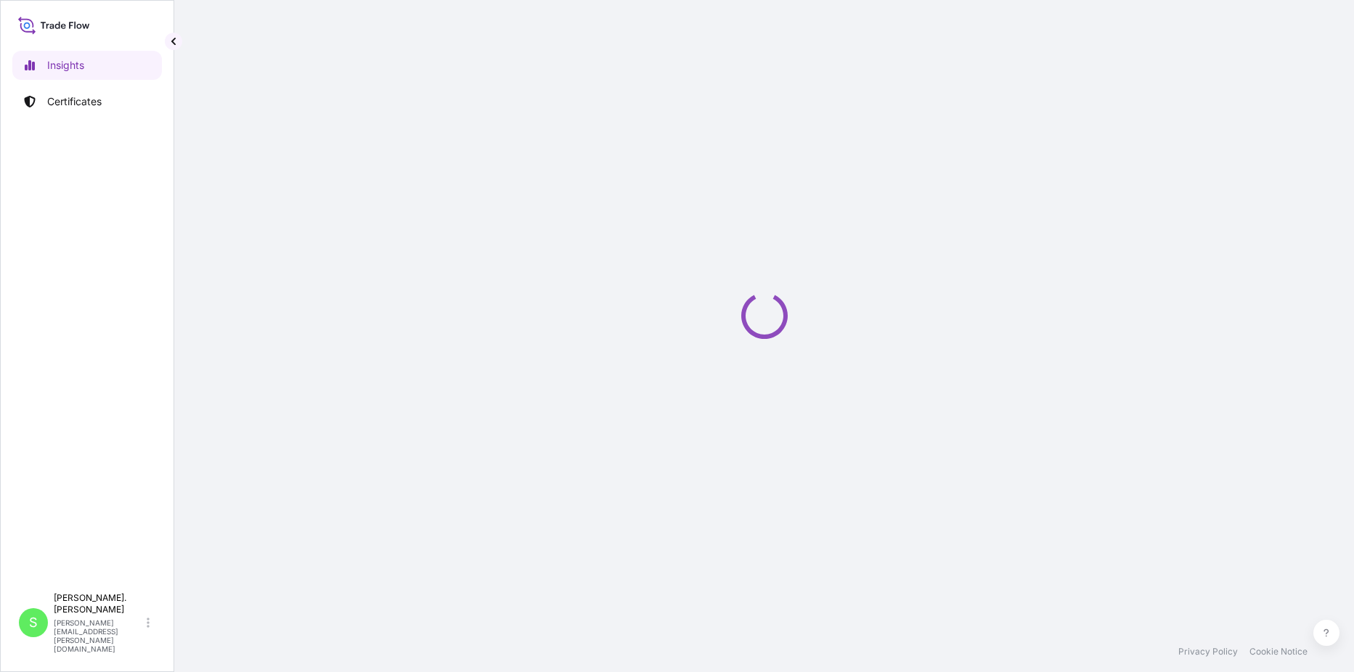
select select "2025"
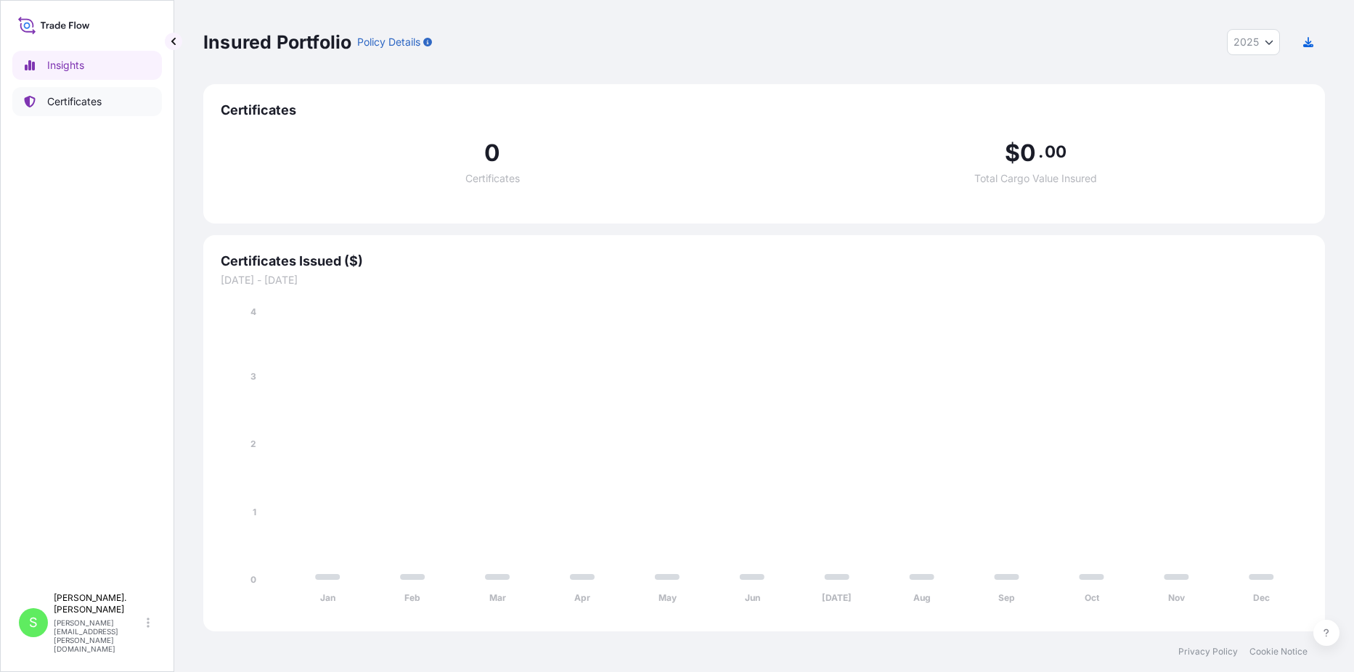
click at [67, 105] on p "Certificates" at bounding box center [74, 101] width 54 height 15
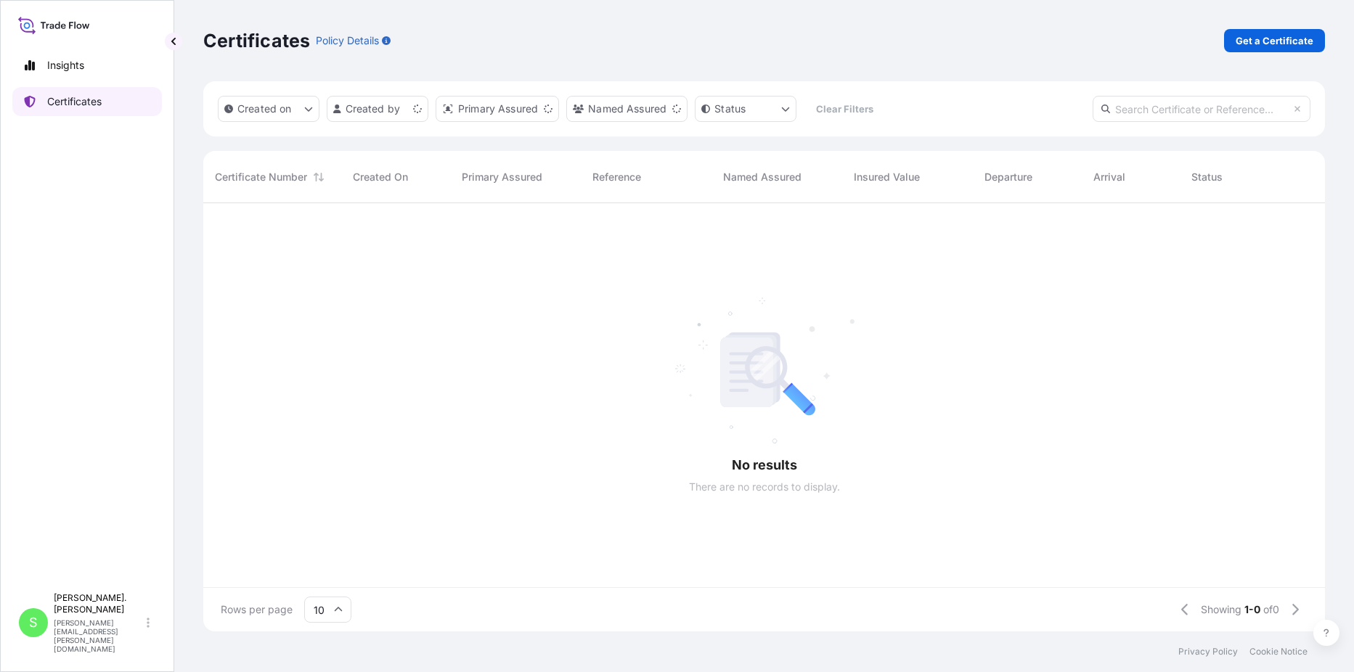
scroll to position [425, 1111]
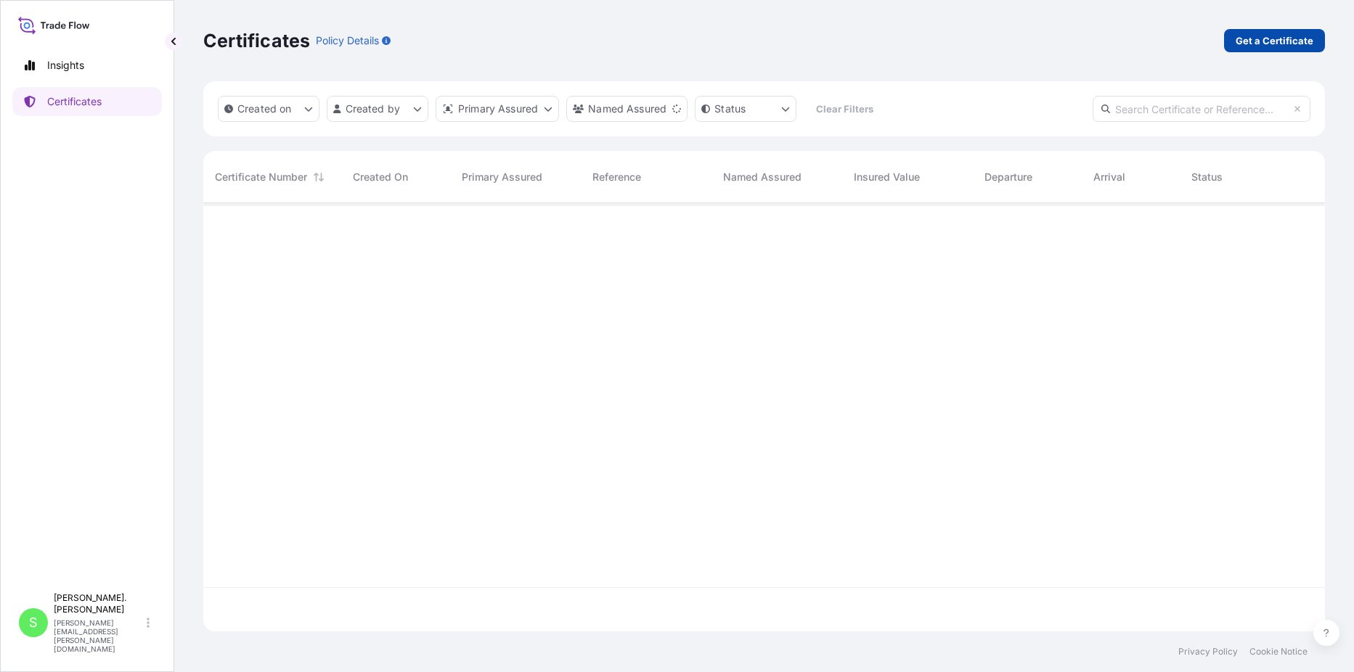
click at [1283, 37] on p "Get a Certificate" at bounding box center [1275, 40] width 78 height 15
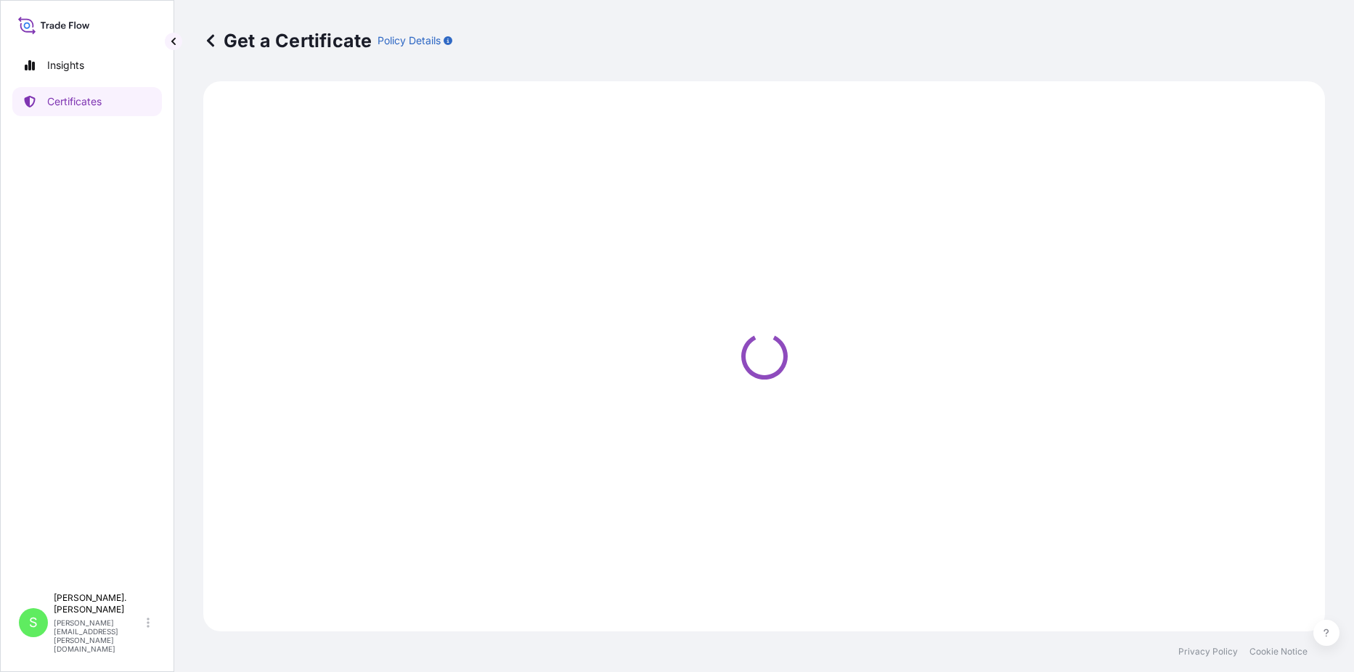
select select "Sea"
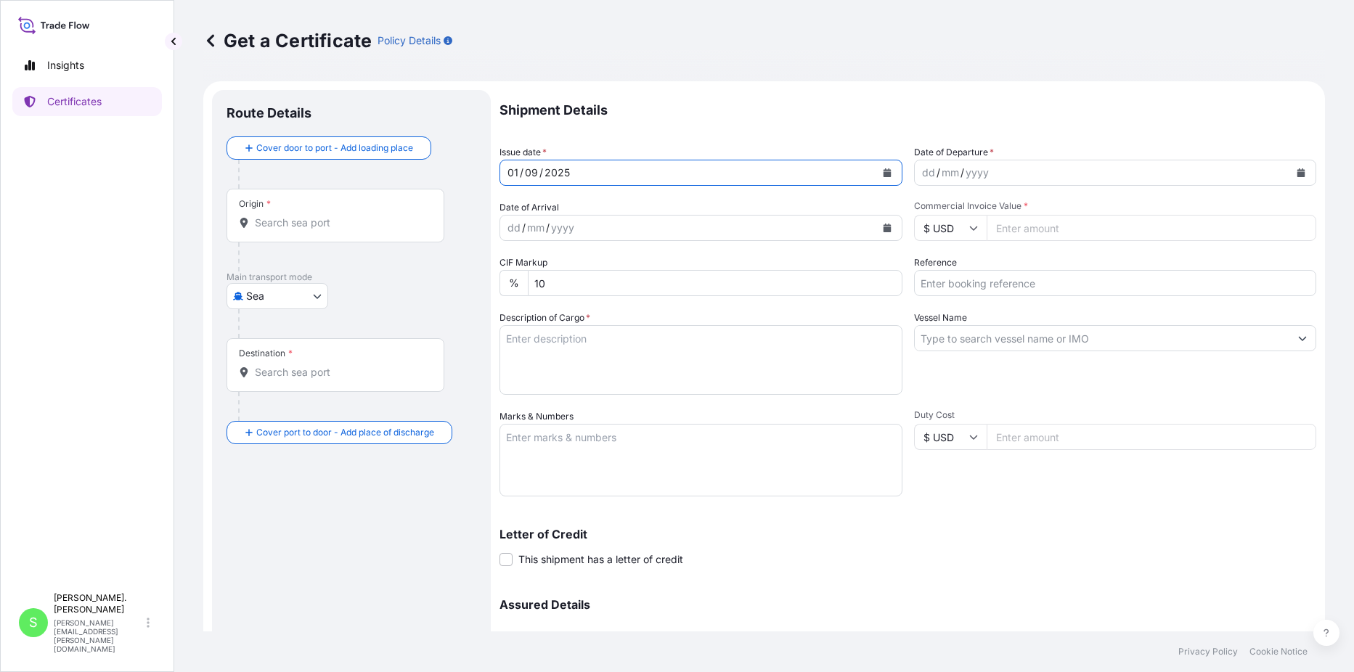
click at [595, 172] on div "[DATE]" at bounding box center [687, 173] width 375 height 26
click at [961, 168] on div "/" at bounding box center [963, 172] width 4 height 17
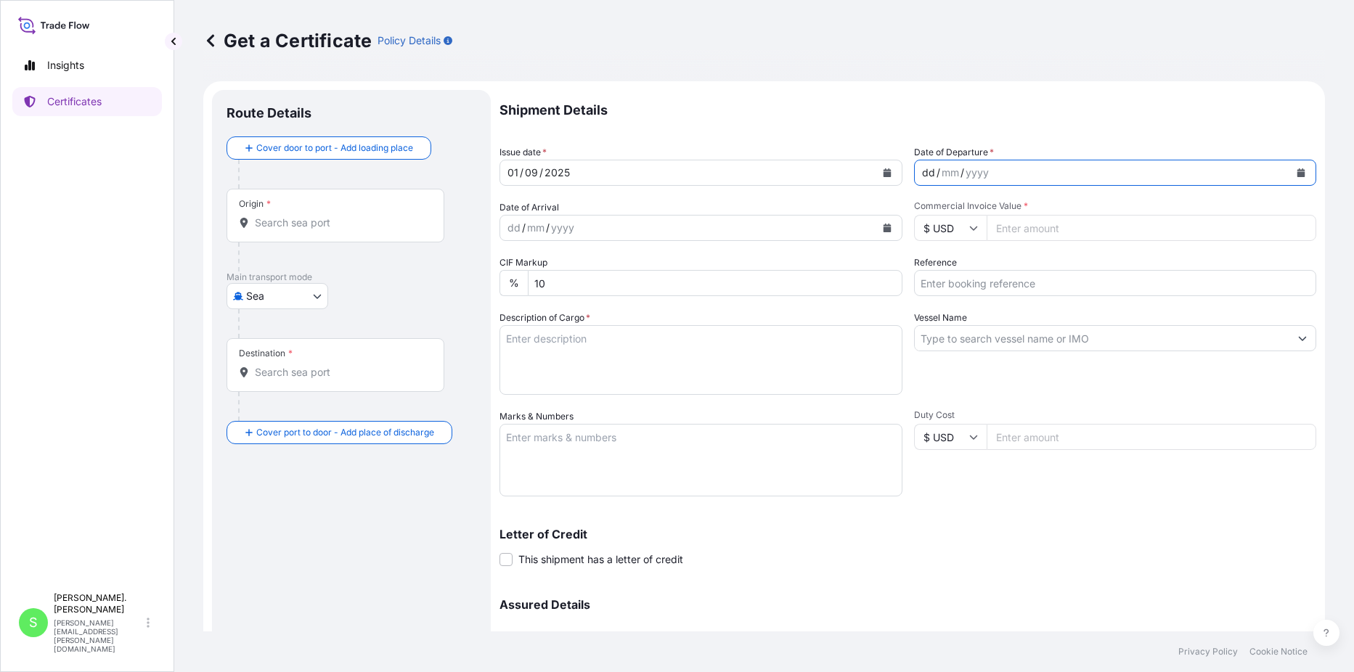
click at [1292, 168] on button "Calendar" at bounding box center [1301, 172] width 23 height 23
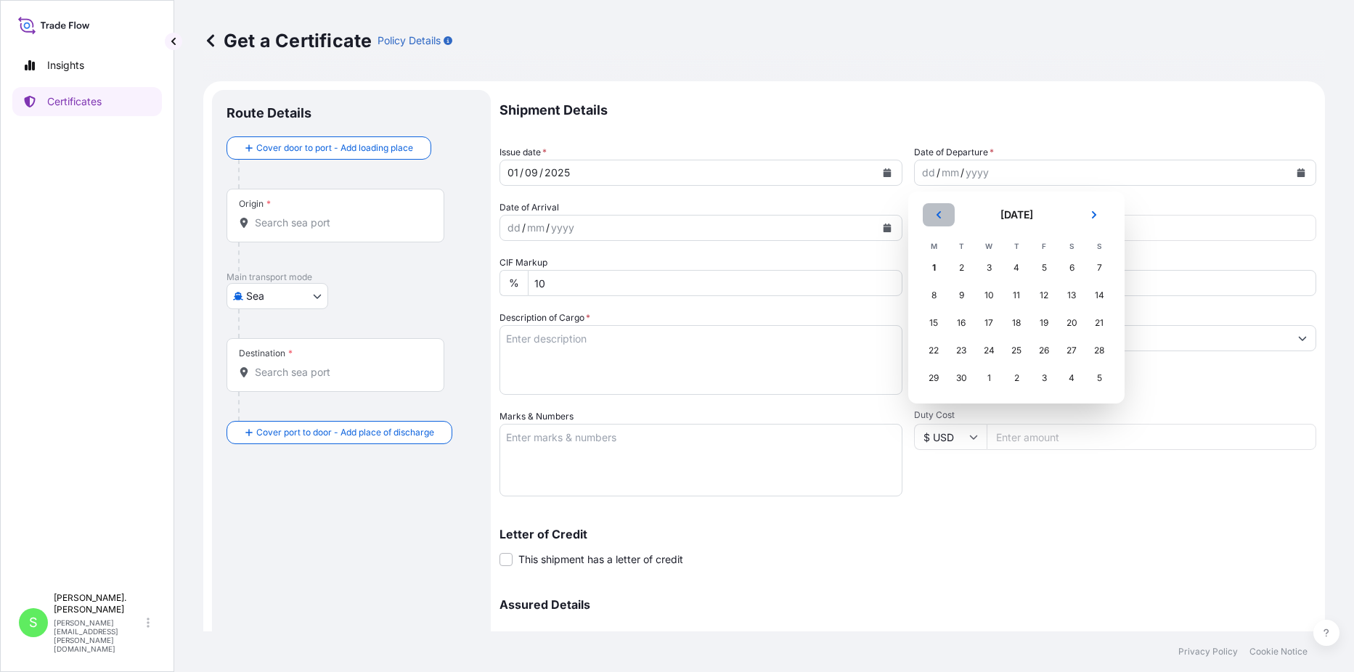
click at [938, 216] on icon "Previous" at bounding box center [939, 214] width 4 height 7
click at [1099, 378] on div "31" at bounding box center [1099, 378] width 26 height 26
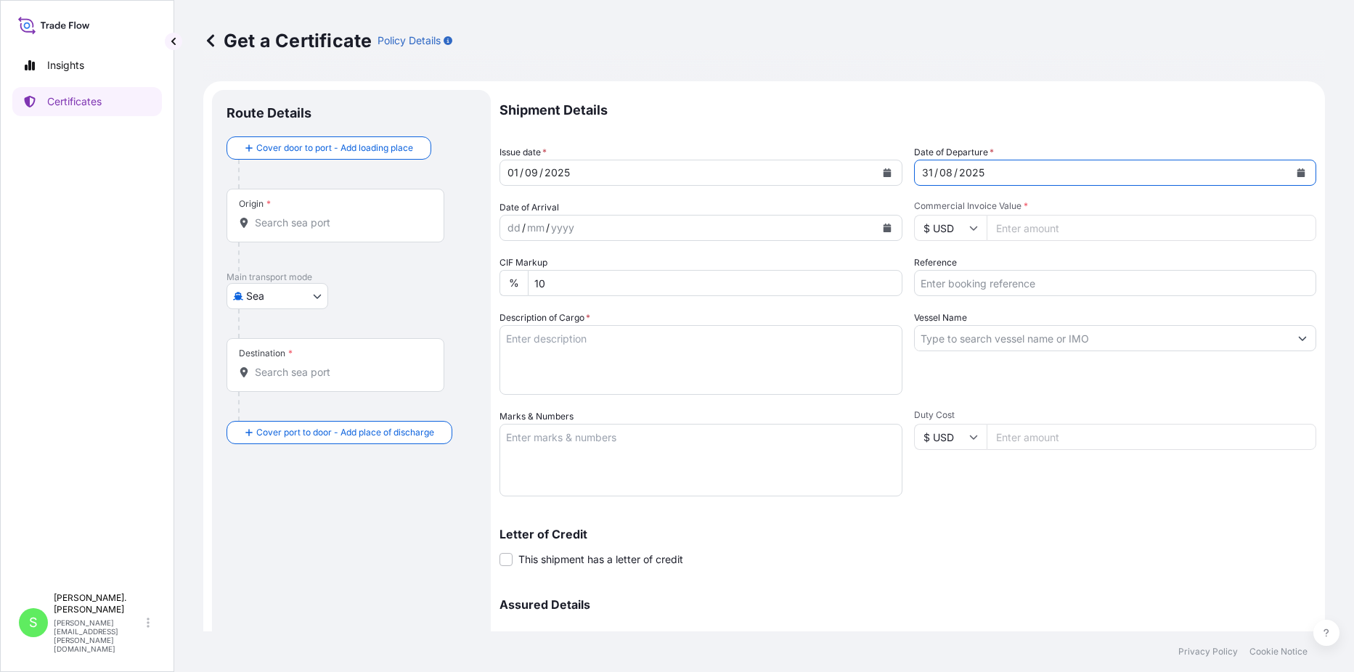
click at [974, 230] on input "$ USD" at bounding box center [950, 228] width 73 height 26
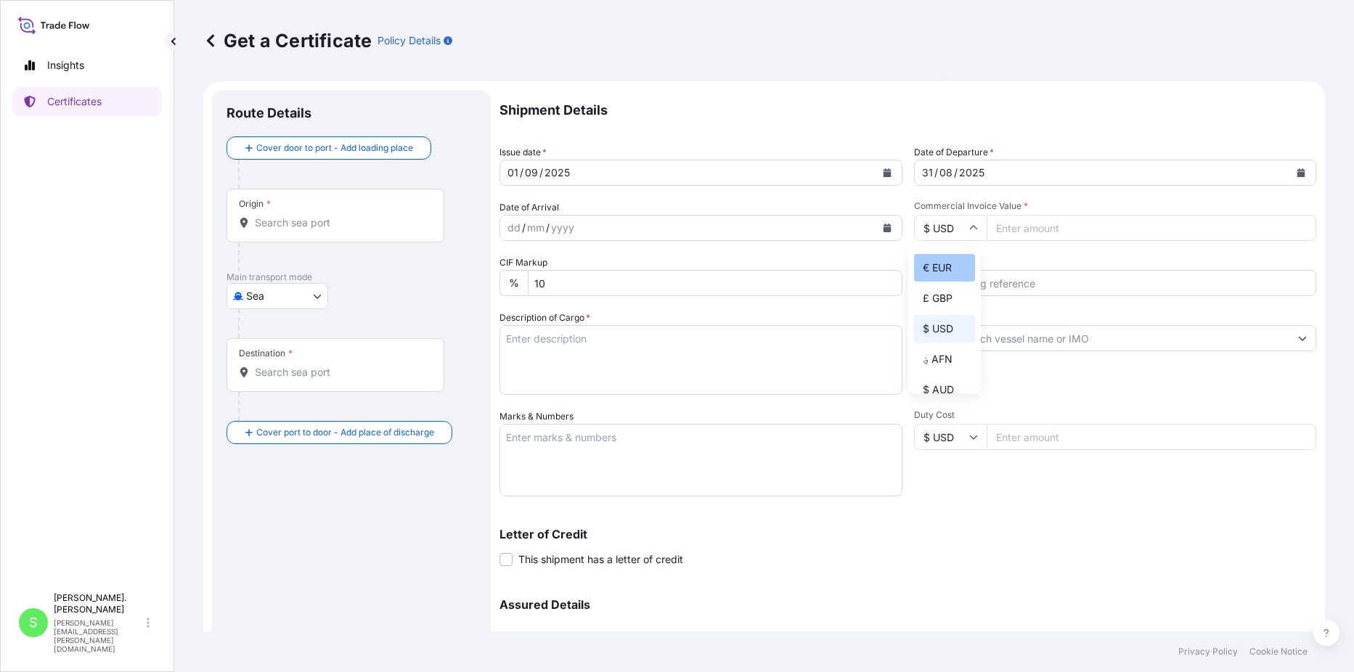
click at [945, 272] on div "€ EUR" at bounding box center [944, 268] width 61 height 28
type input "€ EUR"
click at [1024, 229] on input "Commercial Invoice Value *" at bounding box center [1152, 228] width 330 height 26
type input "7239.40"
click at [1037, 284] on input "Reference" at bounding box center [1115, 283] width 403 height 26
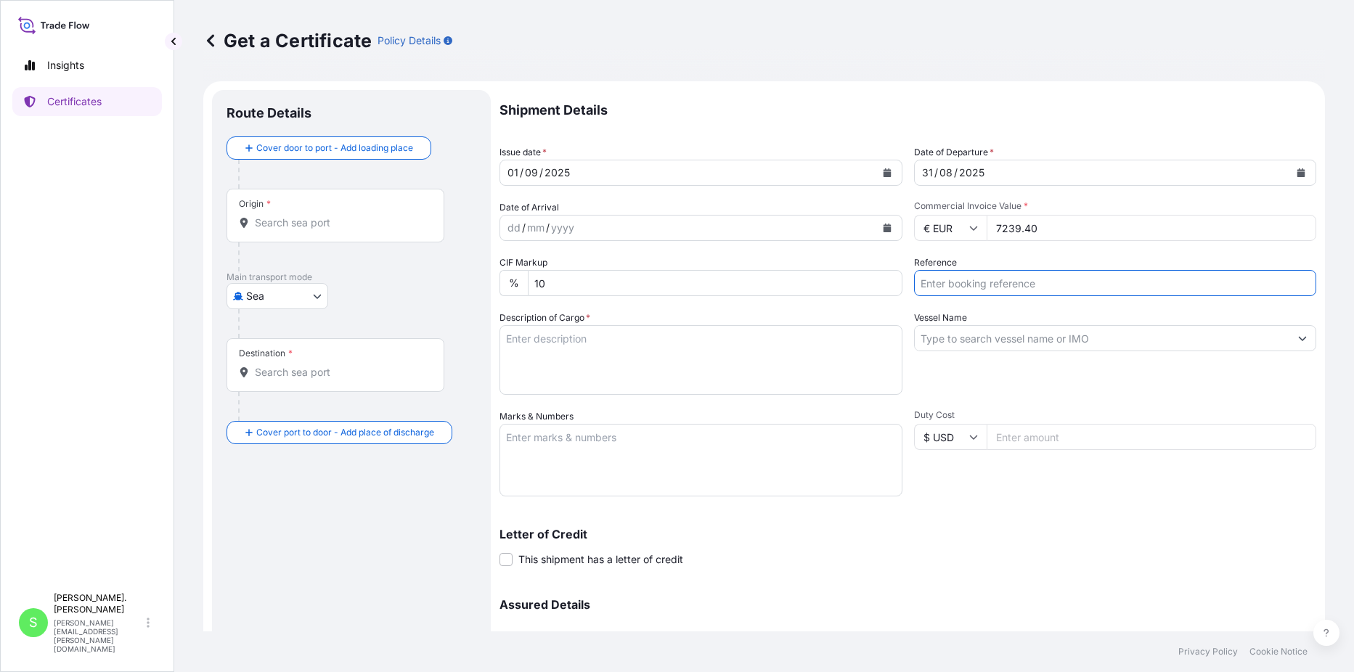
click at [884, 291] on input "10" at bounding box center [715, 283] width 375 height 26
click at [316, 293] on body "Insights Certificates S [PERSON_NAME]. Cianci [EMAIL_ADDRESS][PERSON_NAME][DOMA…" at bounding box center [677, 336] width 1354 height 672
click at [260, 331] on span "Air" at bounding box center [260, 334] width 13 height 15
select select "Air"
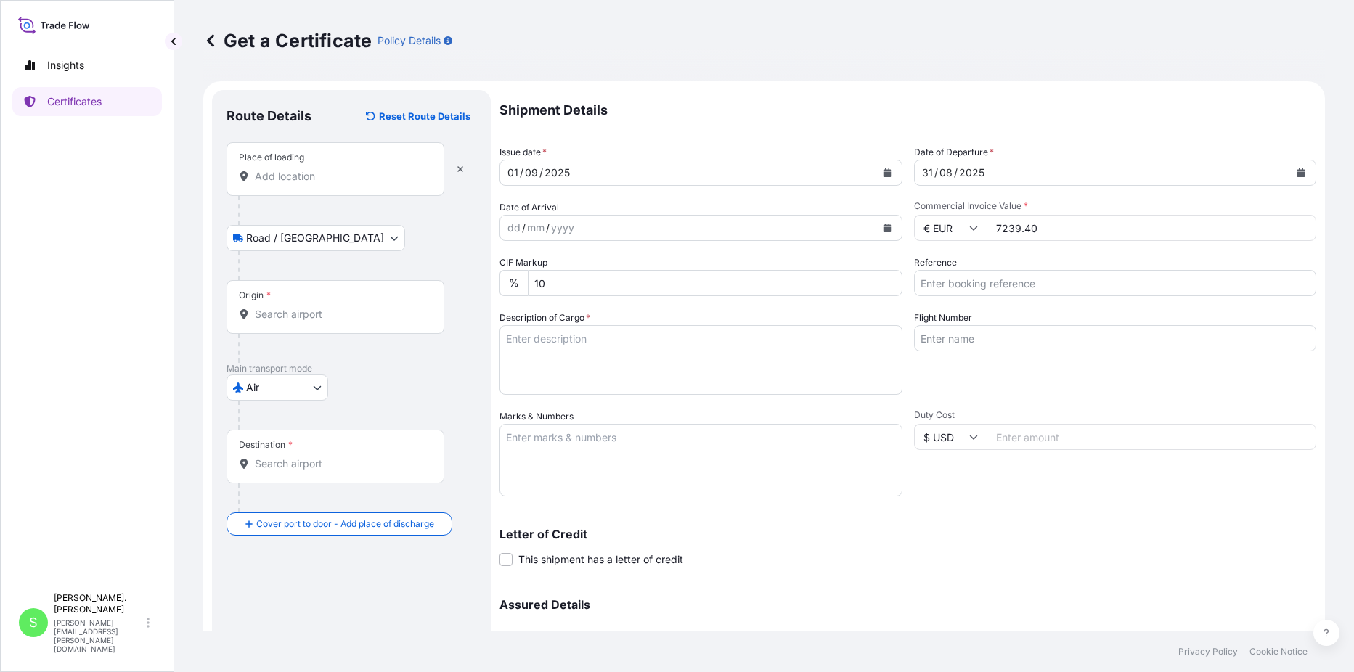
click at [330, 167] on div "Place of loading" at bounding box center [336, 169] width 218 height 54
click at [330, 169] on input "Place of loading" at bounding box center [340, 176] width 171 height 15
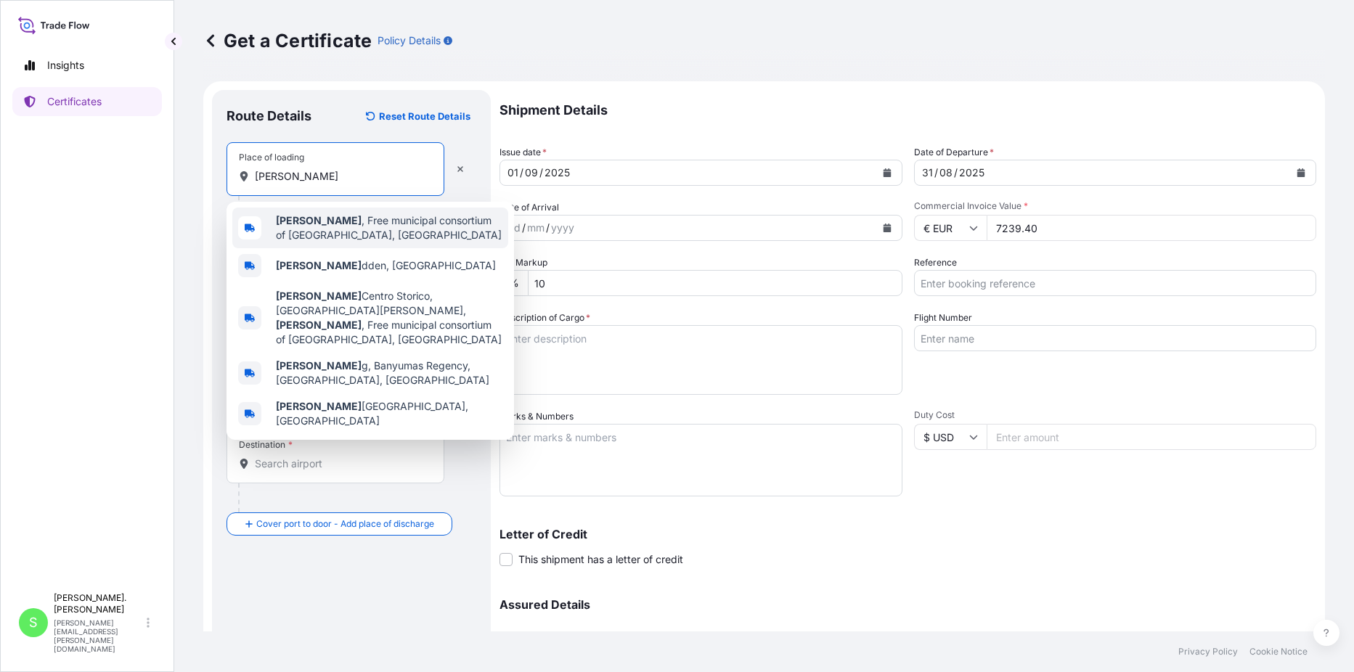
click at [380, 224] on span "[PERSON_NAME] , Free municipal consortium of [GEOGRAPHIC_DATA], [GEOGRAPHIC_DAT…" at bounding box center [389, 227] width 227 height 29
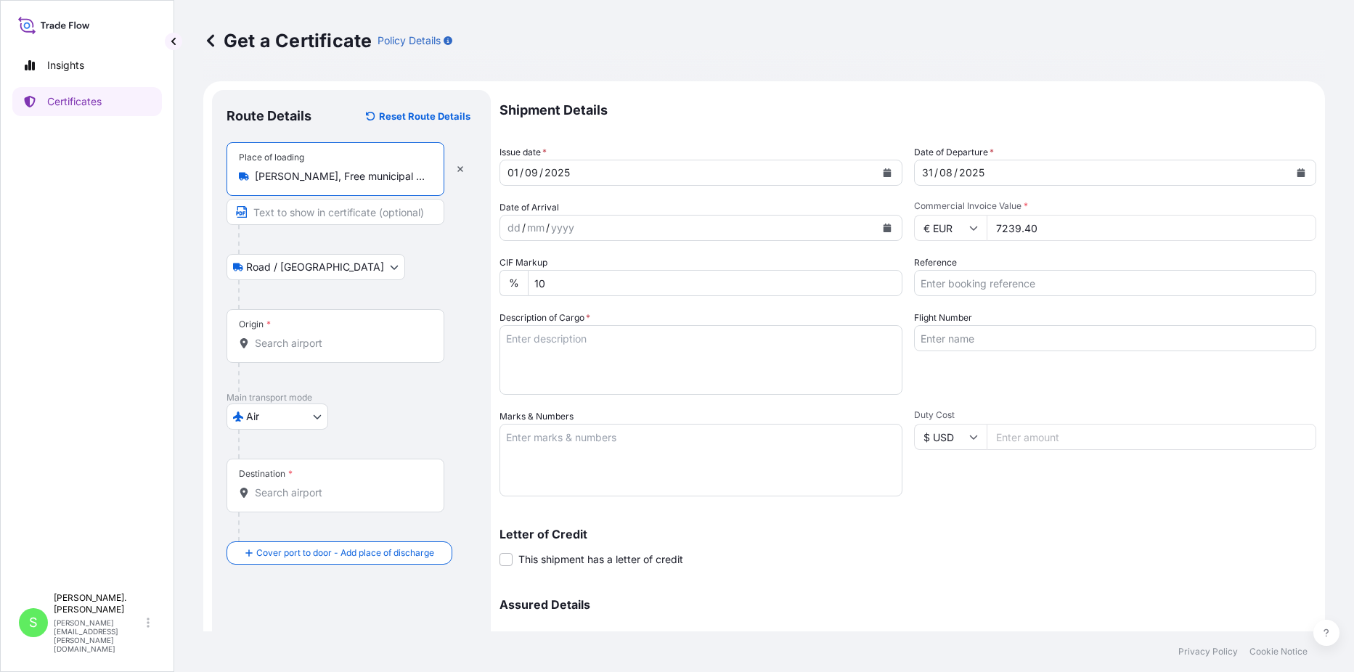
type input "[PERSON_NAME], Free municipal consortium of [GEOGRAPHIC_DATA], [GEOGRAPHIC_DATA]"
click at [317, 331] on div "Origin *" at bounding box center [336, 336] width 218 height 54
click at [317, 336] on input "Origin *" at bounding box center [340, 343] width 171 height 15
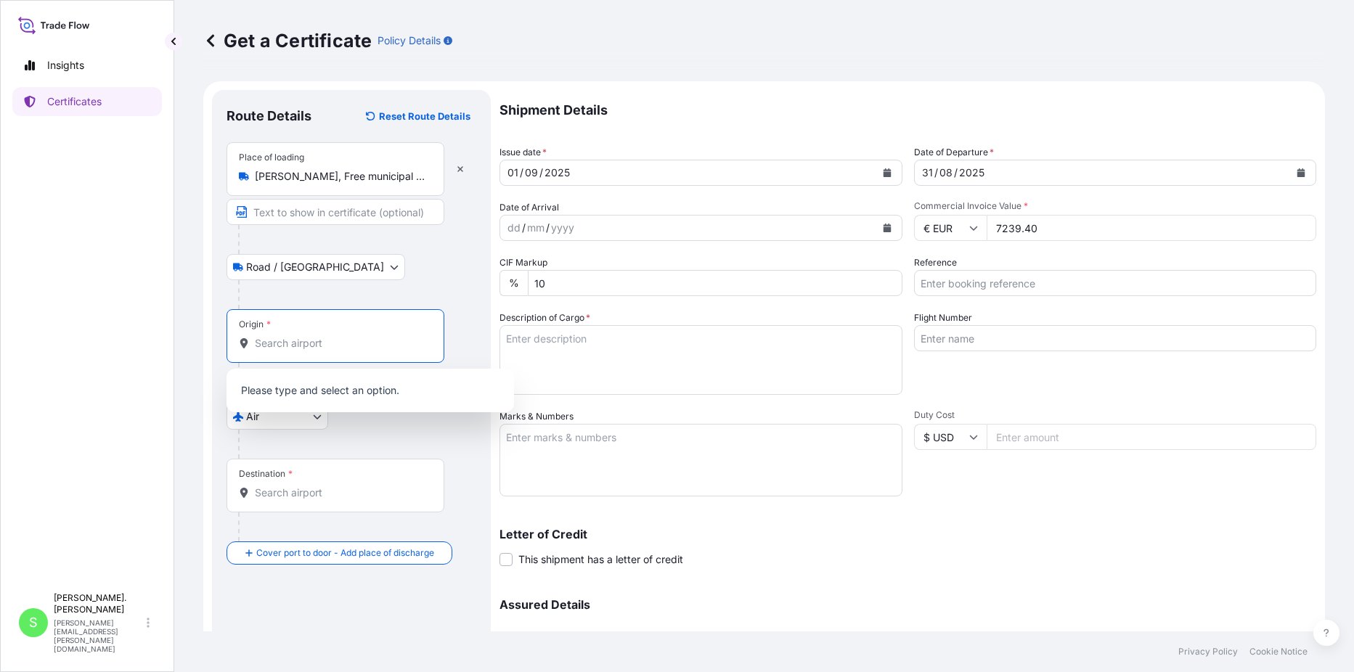
click at [320, 343] on input "Origin *" at bounding box center [340, 343] width 171 height 15
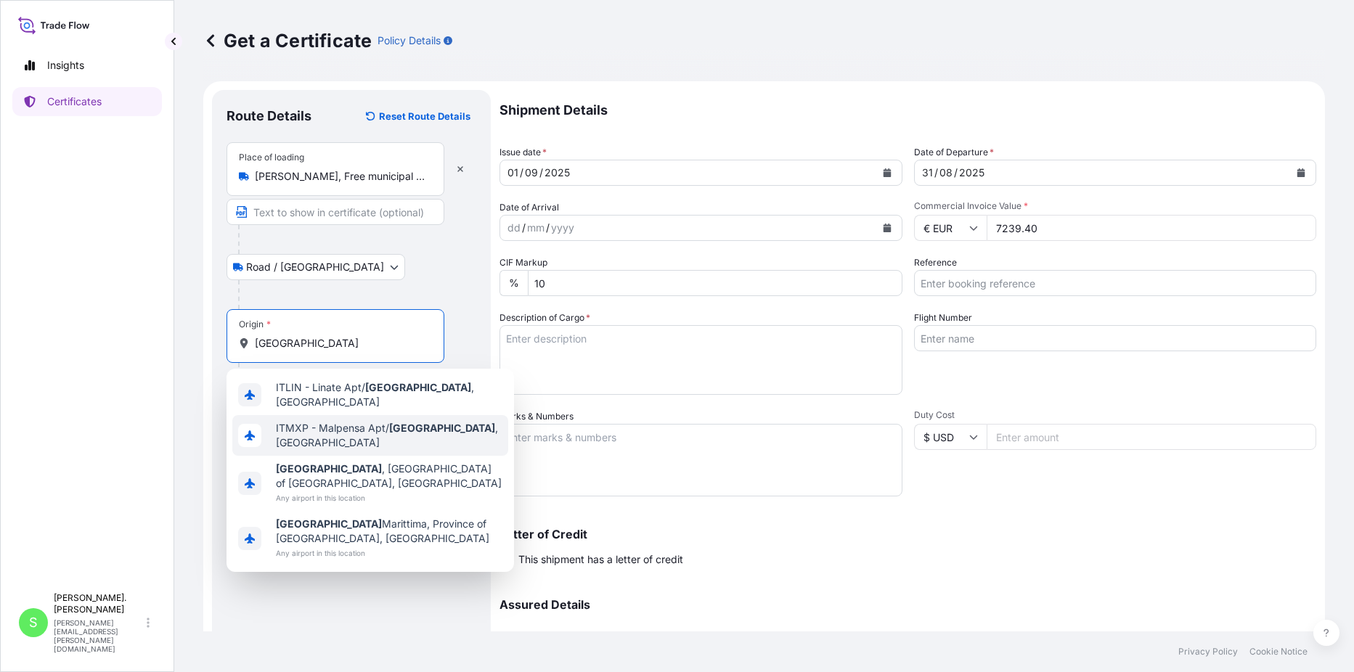
click at [351, 426] on span "ITMXP - Malpensa Apt/ [GEOGRAPHIC_DATA] , [GEOGRAPHIC_DATA]" at bounding box center [389, 435] width 227 height 29
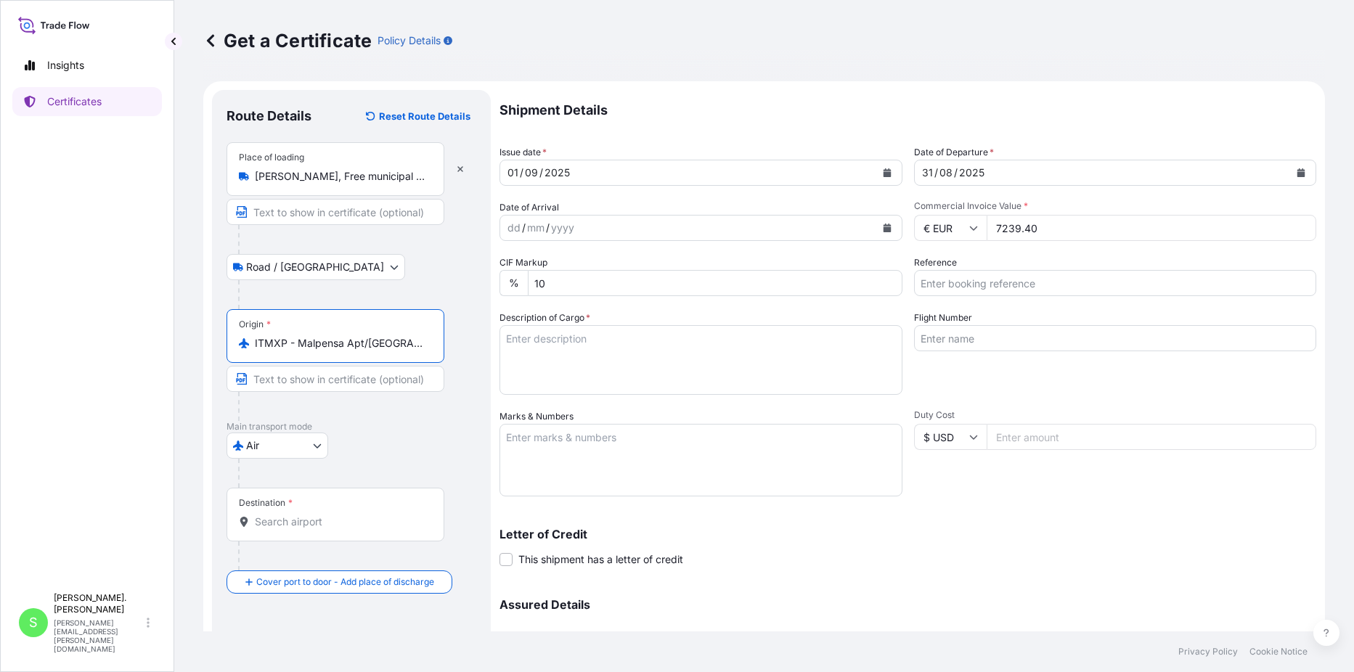
type input "ITMXP - Malpensa Apt/[GEOGRAPHIC_DATA], [GEOGRAPHIC_DATA]"
click at [339, 512] on div "Destination *" at bounding box center [336, 515] width 218 height 54
click at [339, 515] on input "Destination *" at bounding box center [340, 522] width 171 height 15
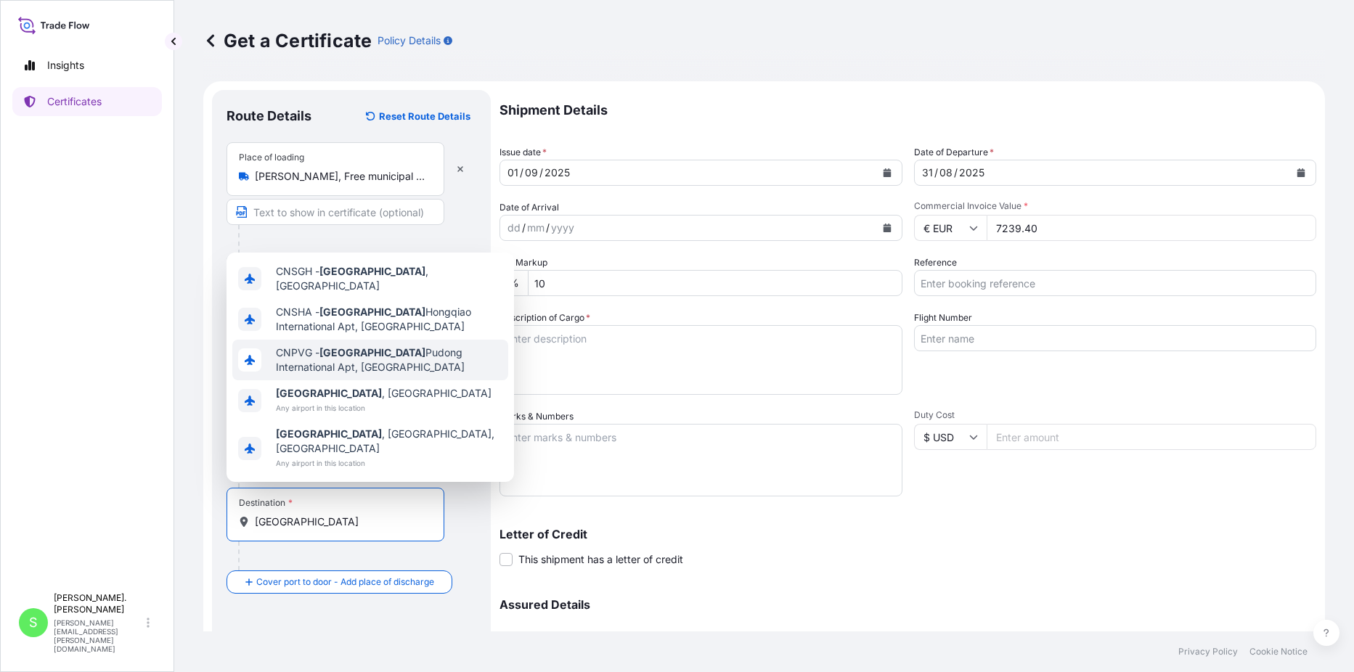
click at [375, 368] on span "CNPVG - Shanghai Pudong International Apt, [GEOGRAPHIC_DATA]" at bounding box center [389, 360] width 227 height 29
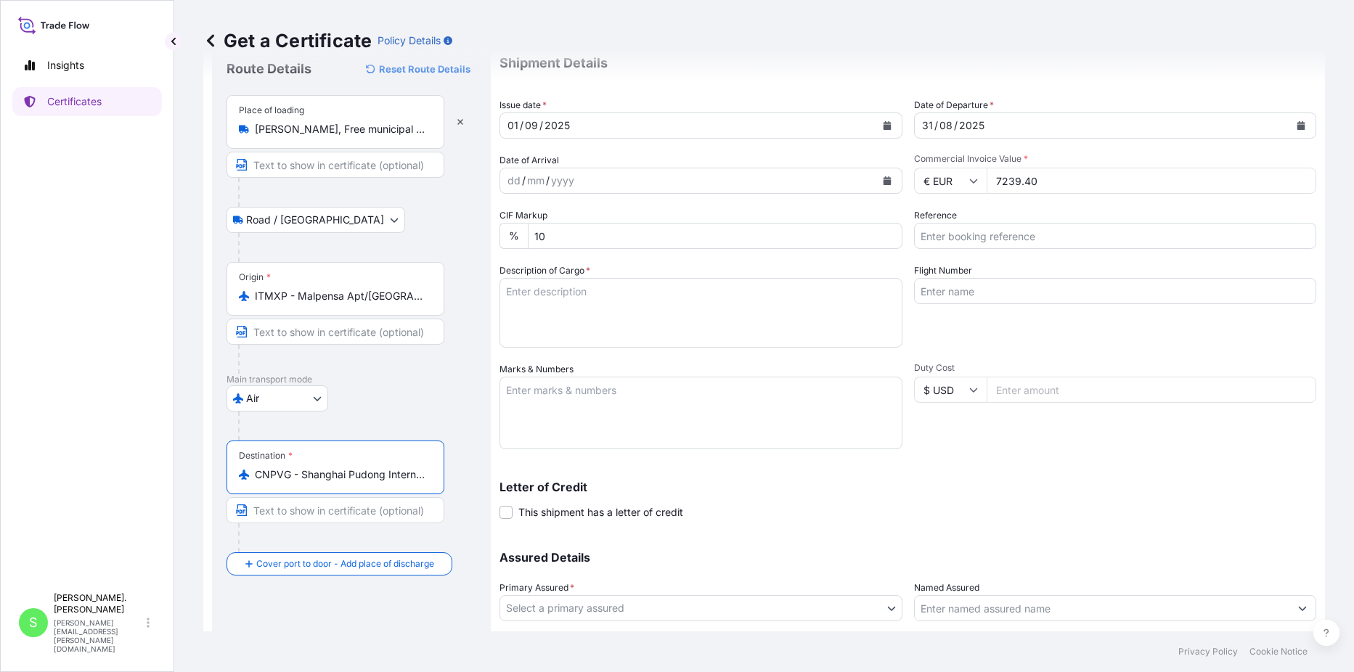
scroll to position [73, 0]
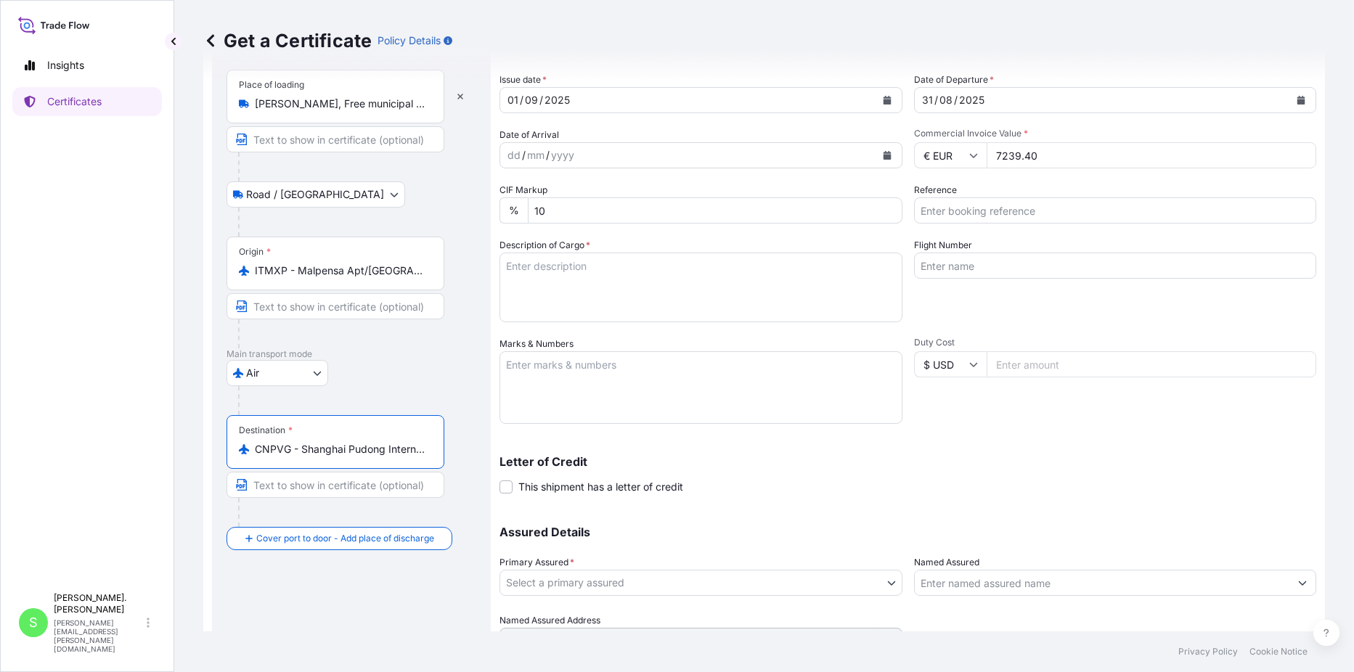
type input "CNPVG - Shanghai Pudong International Apt, [GEOGRAPHIC_DATA]"
click at [985, 262] on input "Flight Number" at bounding box center [1115, 266] width 403 height 26
type input "3S0570/31"
click at [1028, 306] on div "Flight Number 3S0570/31" at bounding box center [1115, 280] width 403 height 84
click at [573, 282] on textarea "Description of Cargo *" at bounding box center [701, 288] width 403 height 70
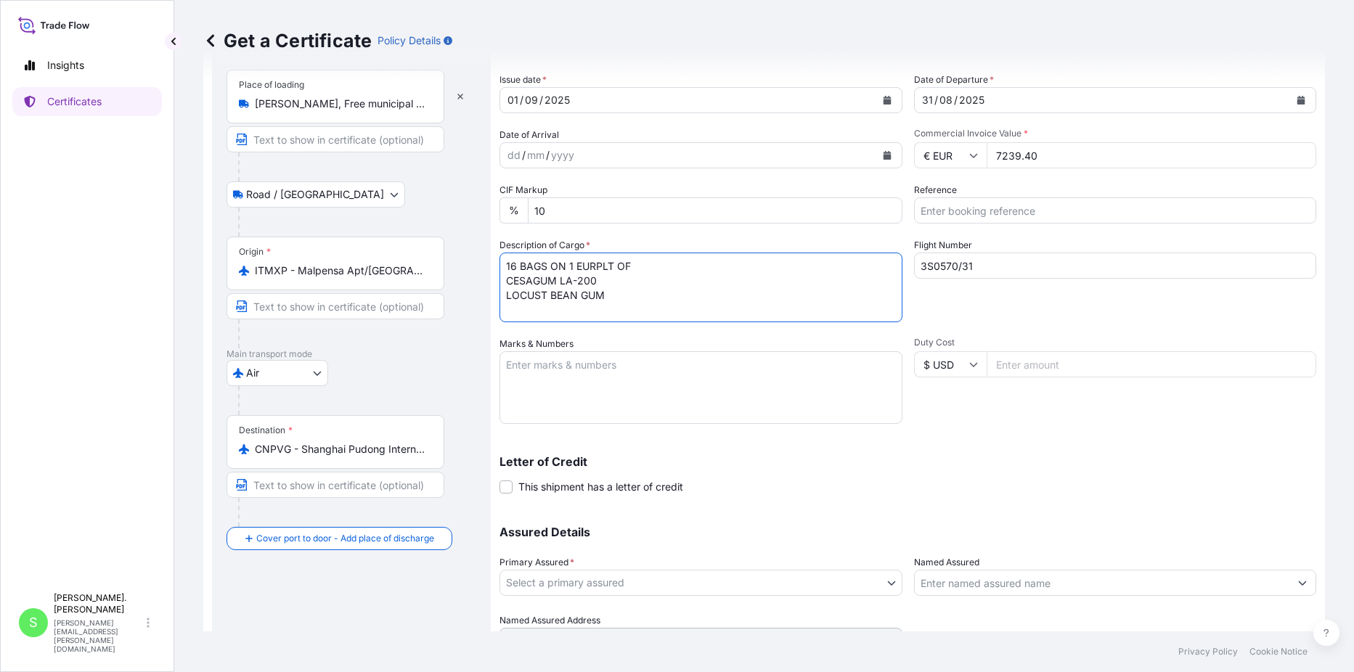
type textarea "16 BAGS ON 1 EURPLT OF CESAGUM LA-200 LOCUST BEAN GUM"
click at [570, 366] on textarea "Marks & Numbers" at bounding box center [701, 387] width 403 height 73
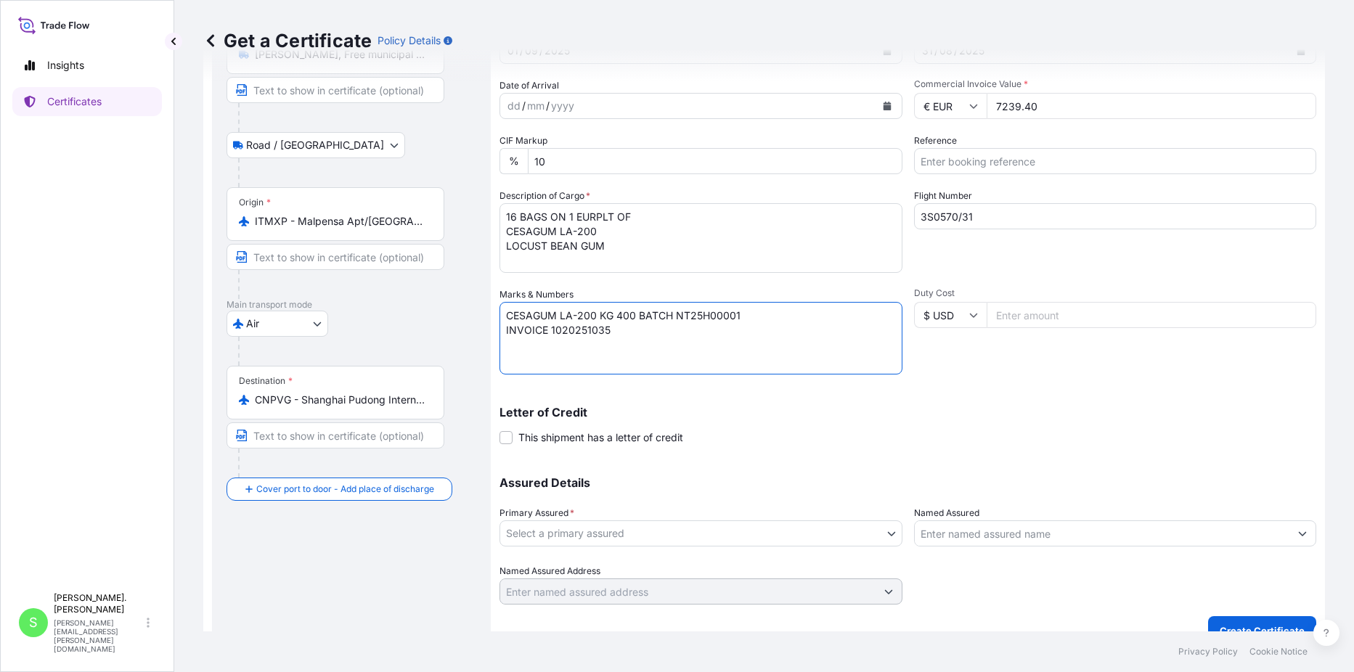
scroll to position [144, 0]
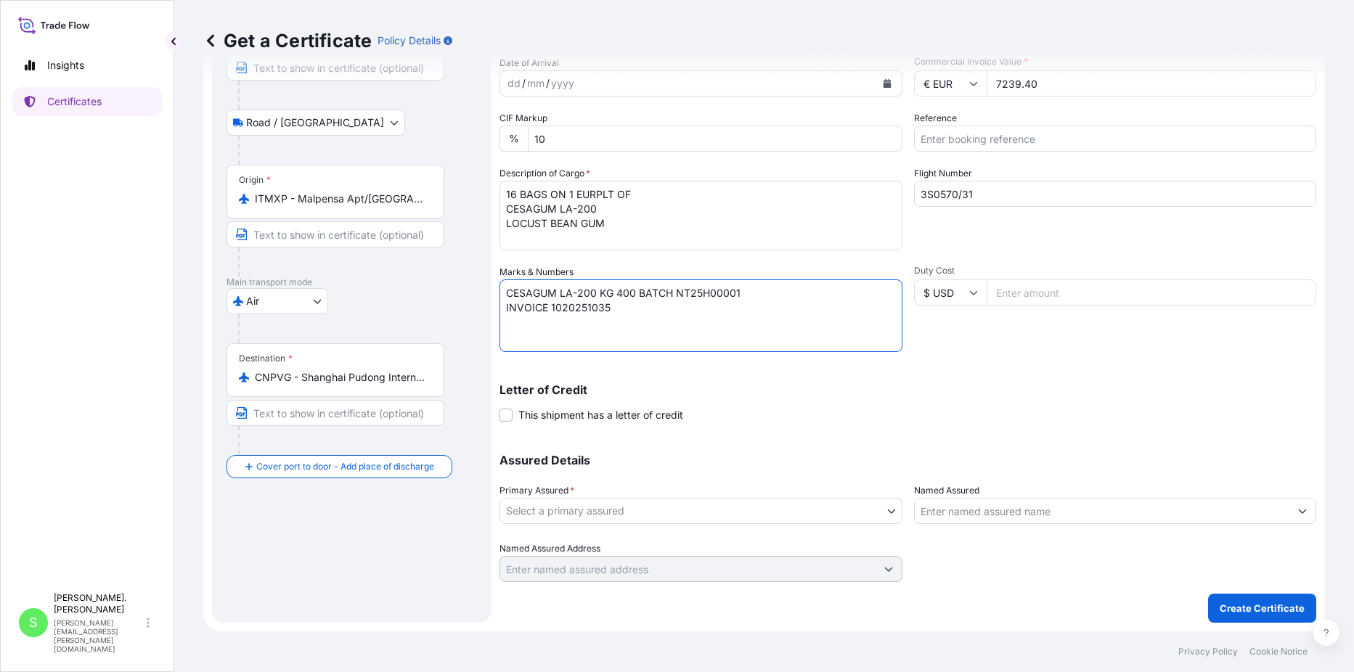
type textarea "CESAGUM LA-200 KG 400 BATCH NT25H00001 INVOICE 1020251035"
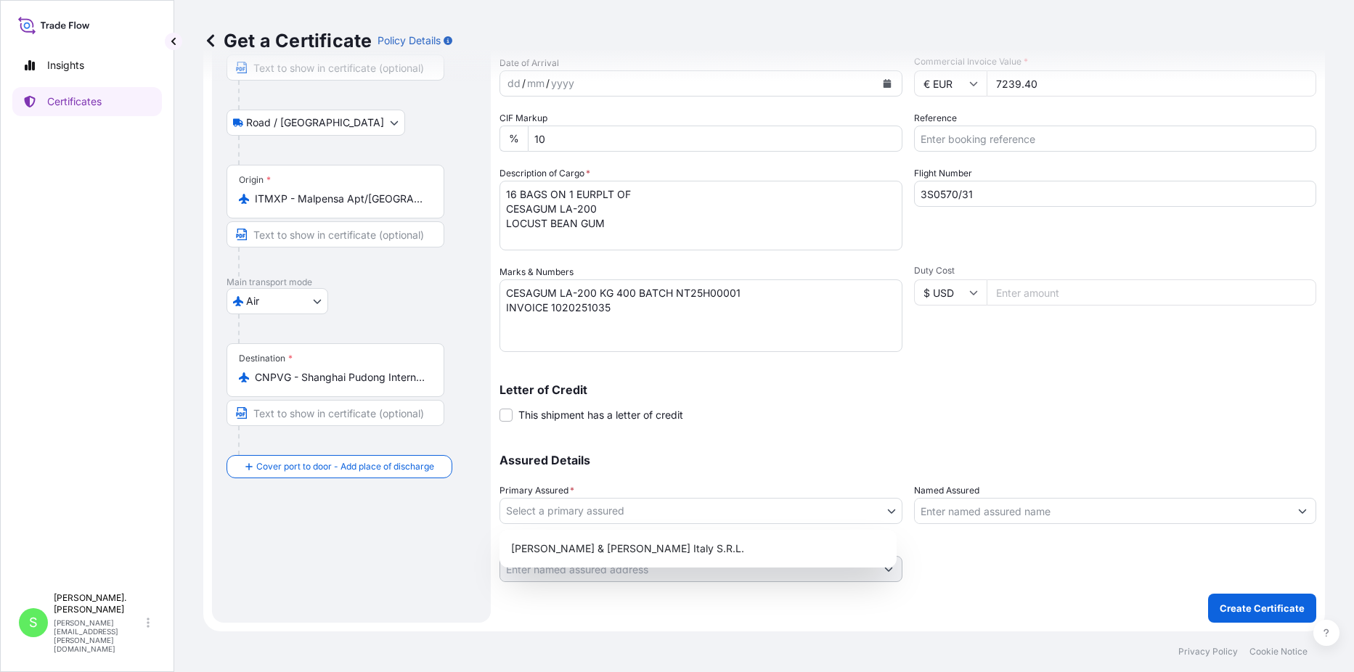
click at [596, 508] on body "Insights Certificates S [PERSON_NAME]. Cianci [EMAIL_ADDRESS][PERSON_NAME][DOMA…" at bounding box center [677, 336] width 1354 height 672
click at [599, 548] on div "[PERSON_NAME] & [PERSON_NAME] Italy S.R.L." at bounding box center [698, 549] width 386 height 26
select select "31672"
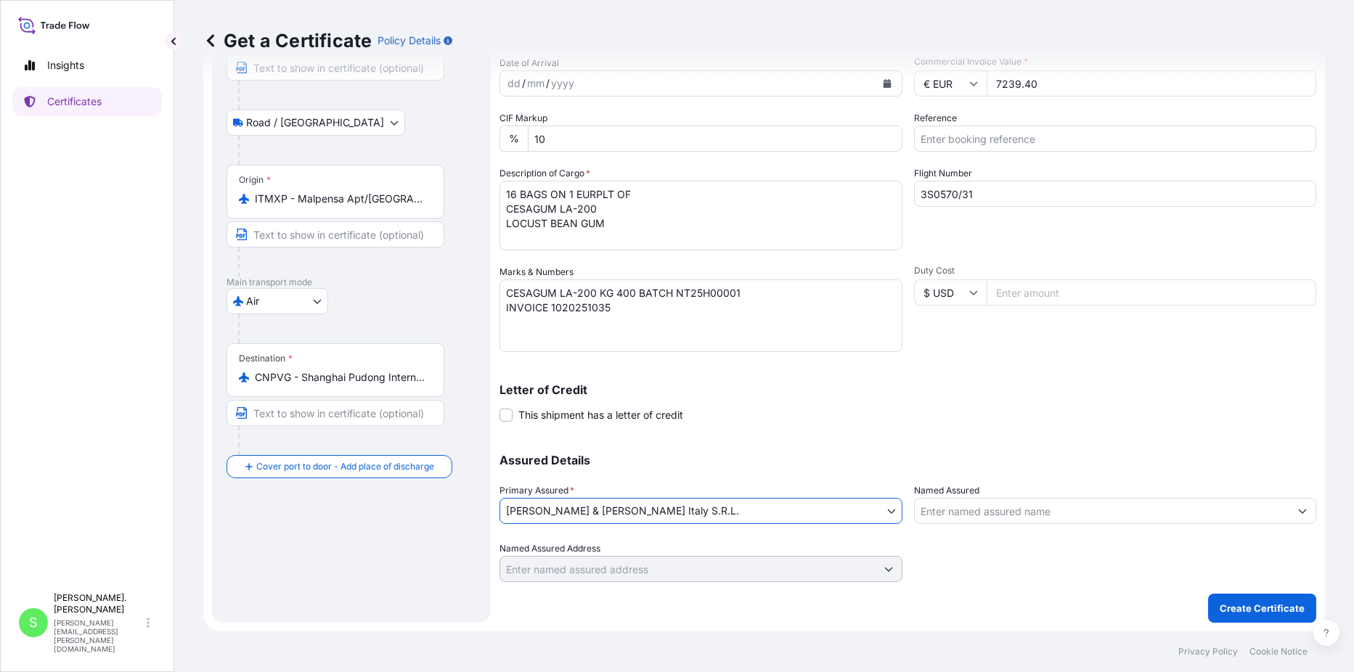
click at [971, 512] on input "Named Assured" at bounding box center [1102, 511] width 375 height 26
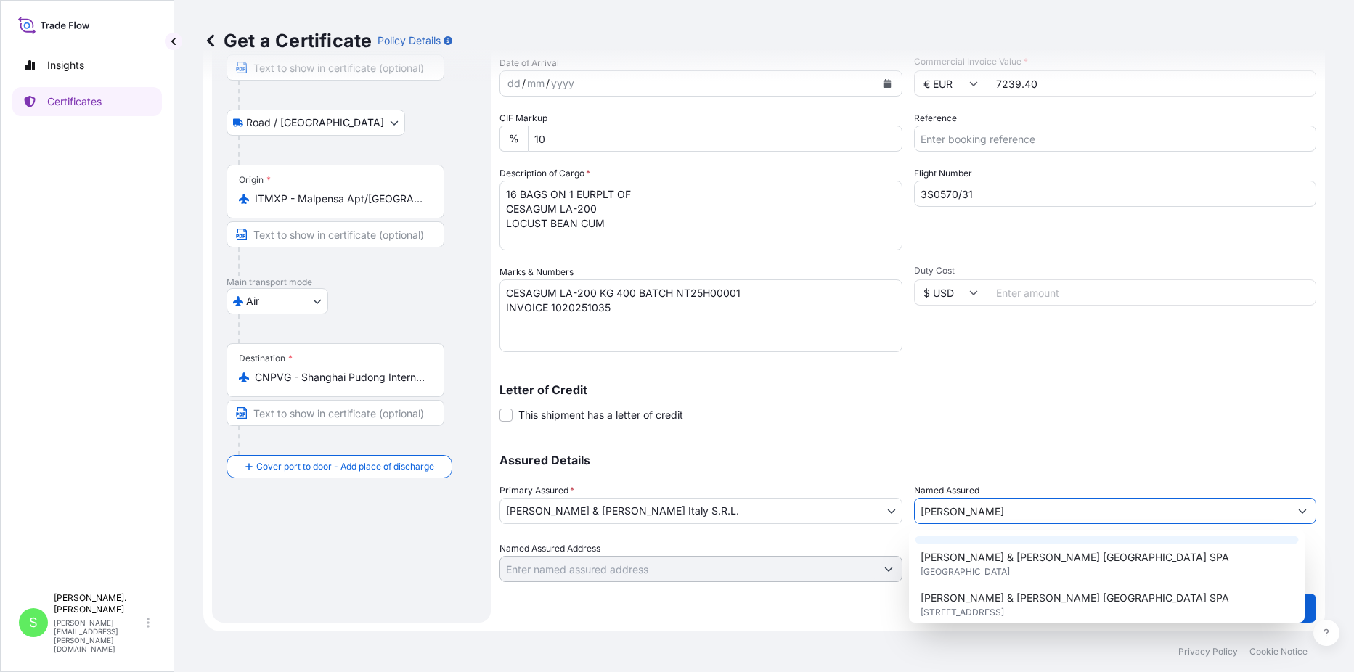
scroll to position [203, 0]
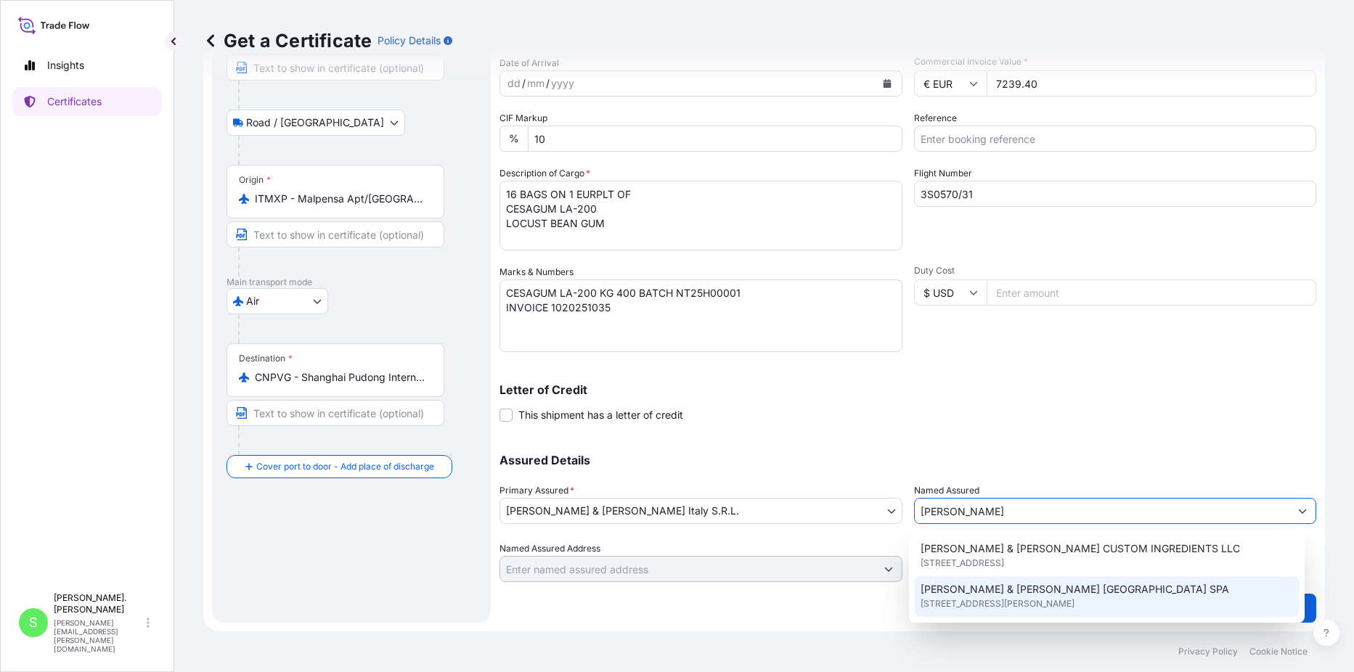
click at [1009, 597] on span "[PERSON_NAME] & [PERSON_NAME] [GEOGRAPHIC_DATA] SPA" at bounding box center [1075, 589] width 309 height 15
type input "[PERSON_NAME] & [PERSON_NAME] [GEOGRAPHIC_DATA] SPA"
type input "[STREET_ADDRESS][PERSON_NAME]"
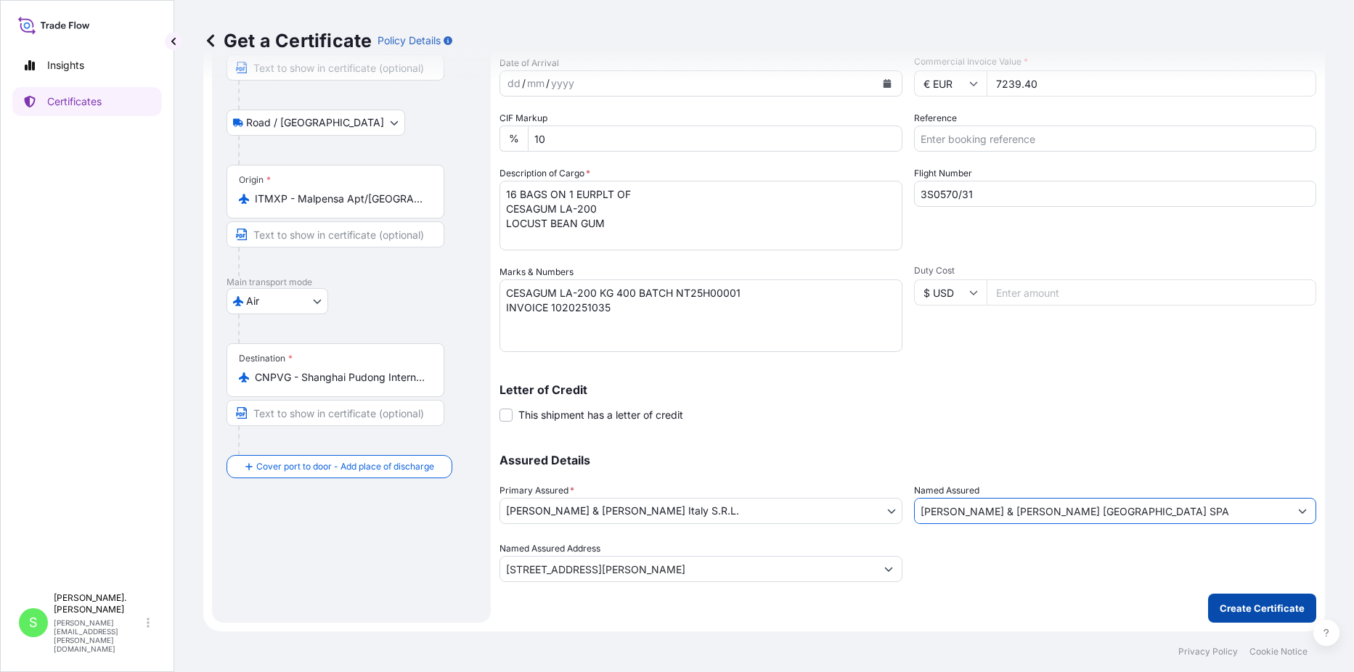
type input "[PERSON_NAME] & [PERSON_NAME] [GEOGRAPHIC_DATA] SPA"
click at [1240, 611] on p "Create Certificate" at bounding box center [1262, 608] width 85 height 15
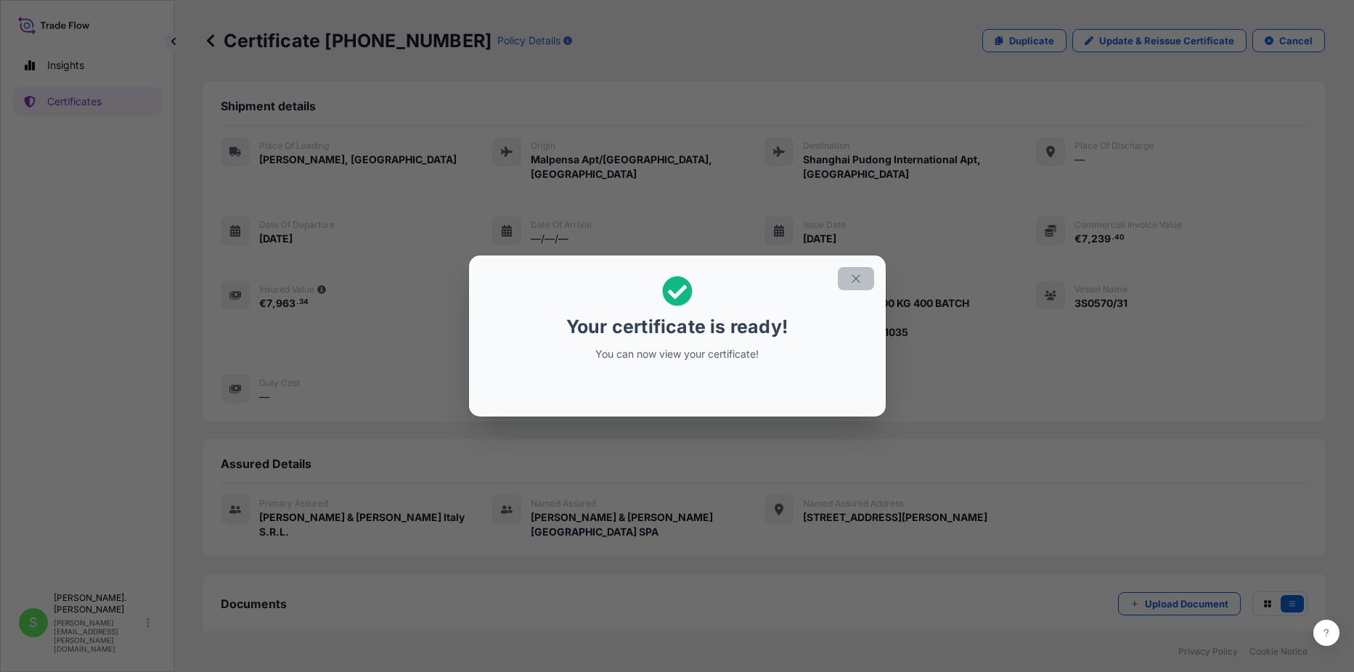
click at [863, 276] on button "button" at bounding box center [856, 278] width 36 height 23
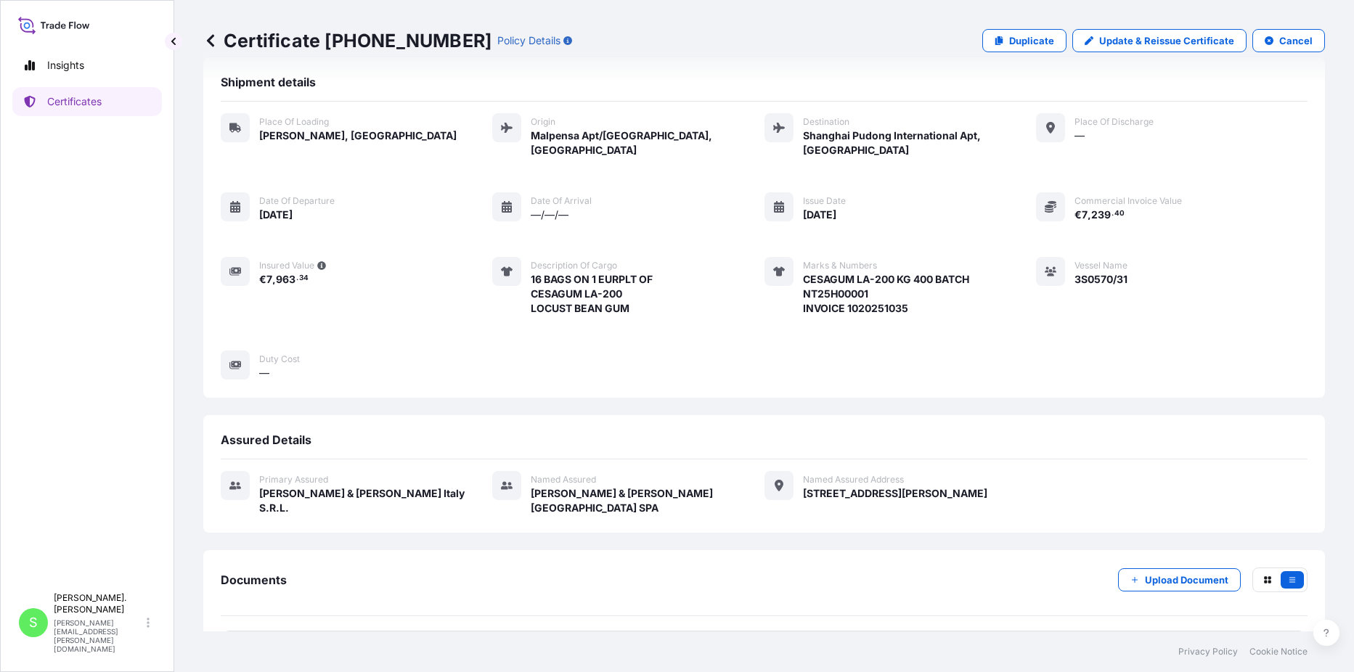
scroll to position [49, 0]
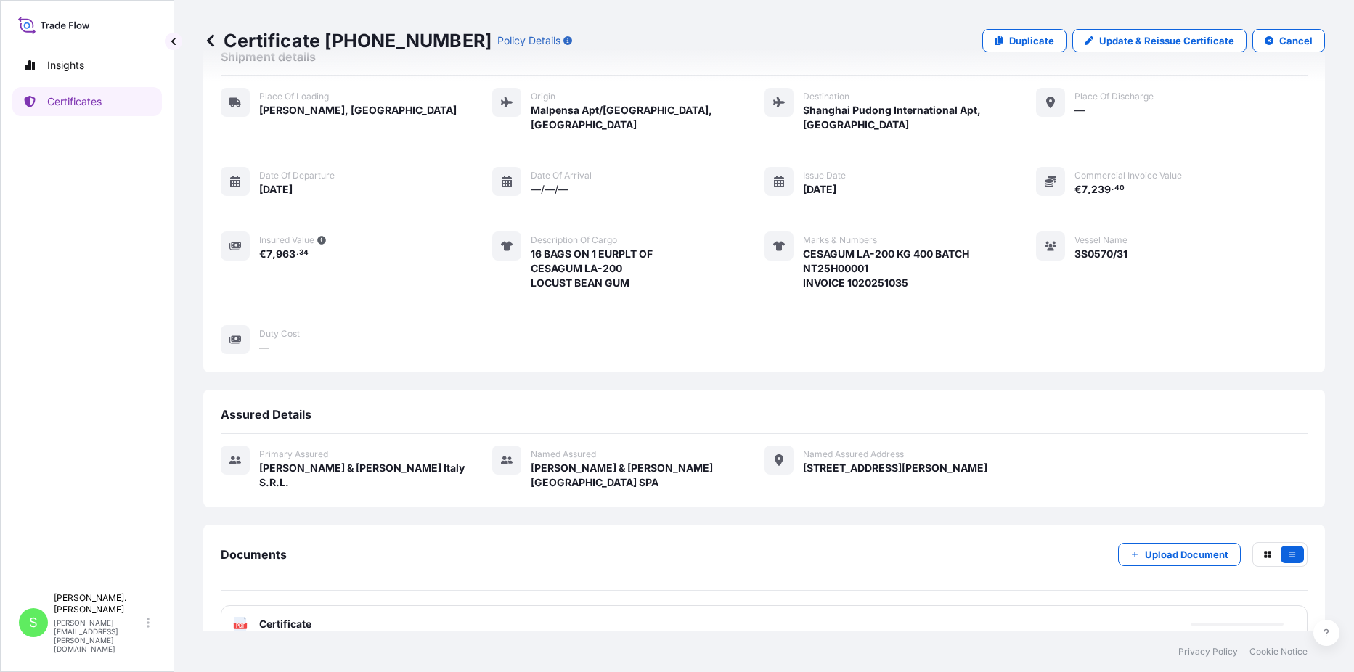
click at [285, 617] on span "Certificate" at bounding box center [285, 624] width 52 height 15
click at [272, 617] on span "Certificate" at bounding box center [285, 624] width 52 height 15
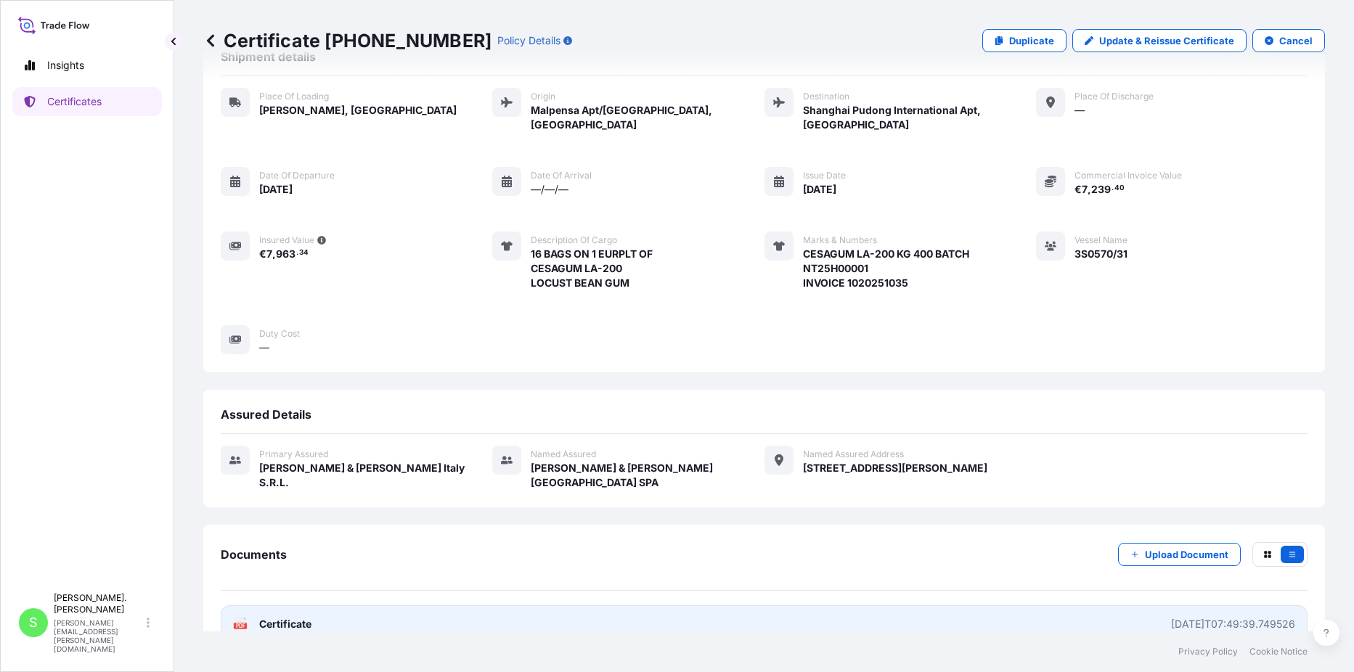
click at [279, 617] on span "Certificate" at bounding box center [285, 624] width 52 height 15
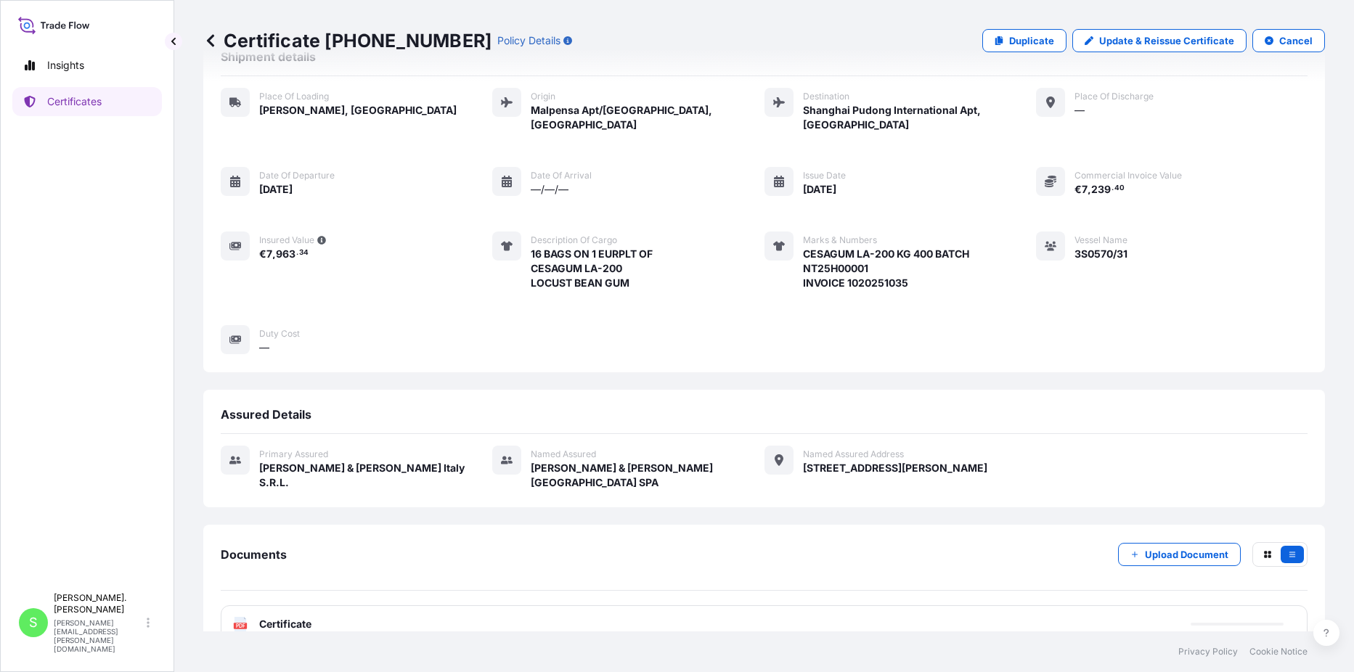
scroll to position [0, 0]
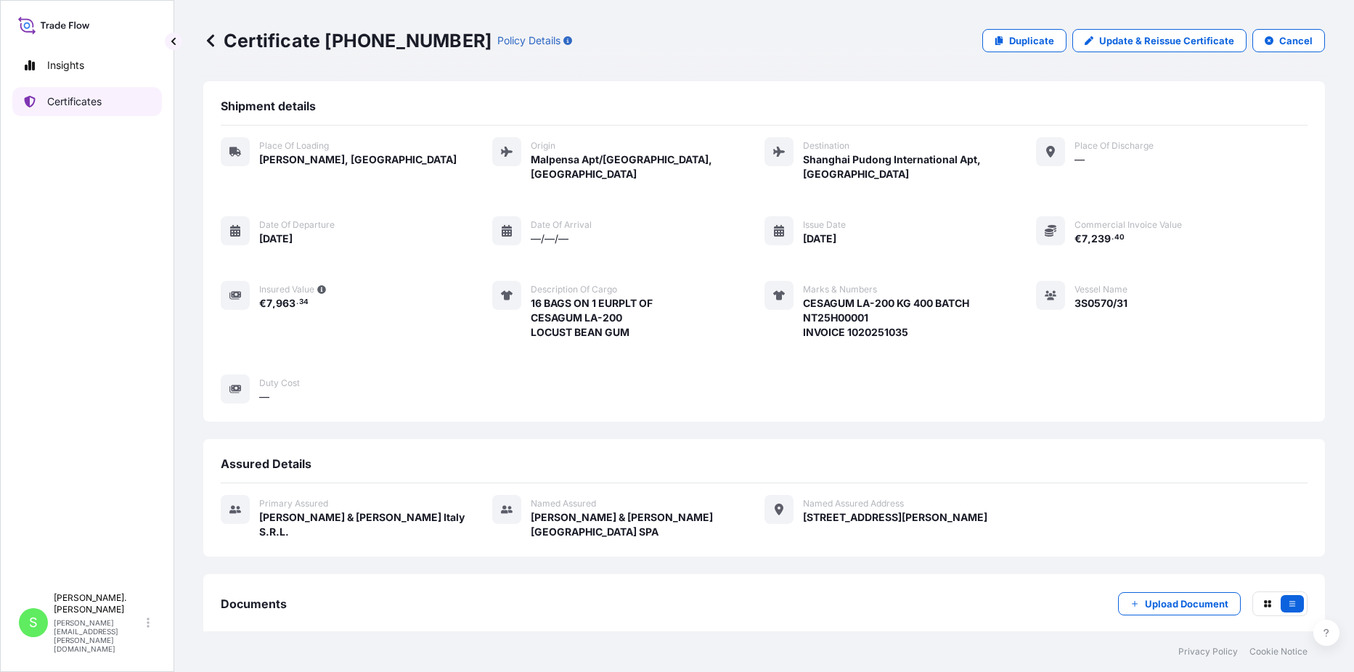
click at [78, 100] on p "Certificates" at bounding box center [74, 101] width 54 height 15
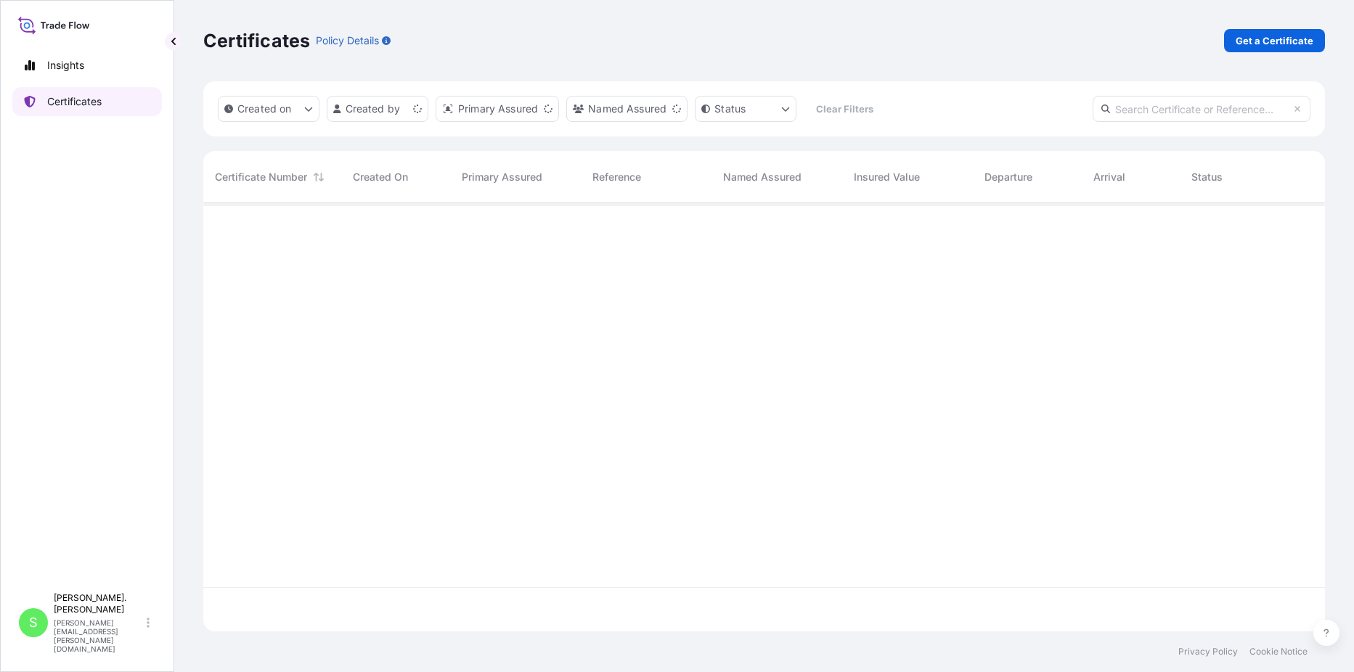
scroll to position [425, 1111]
click at [1279, 37] on p "Get a Certificate" at bounding box center [1275, 40] width 78 height 15
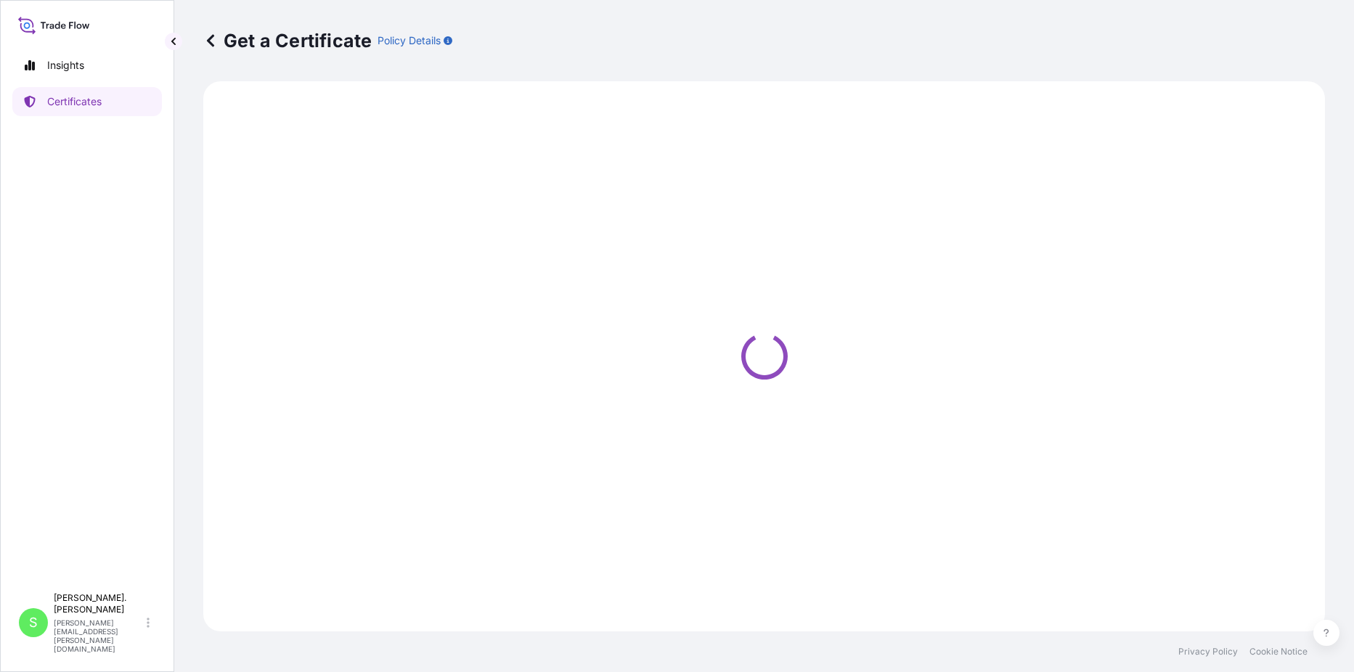
select select "Sea"
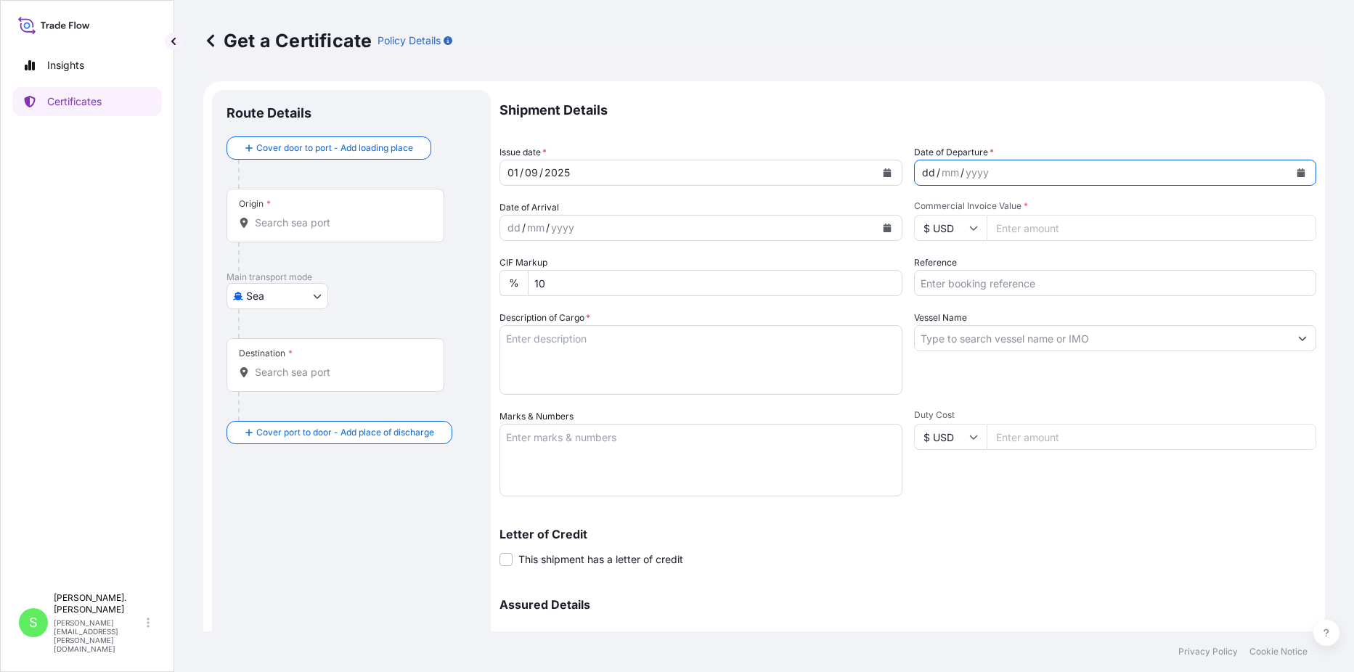
click at [990, 170] on div "dd / mm / yyyy" at bounding box center [1102, 173] width 375 height 26
click at [1298, 174] on icon "Calendar" at bounding box center [1302, 172] width 8 height 9
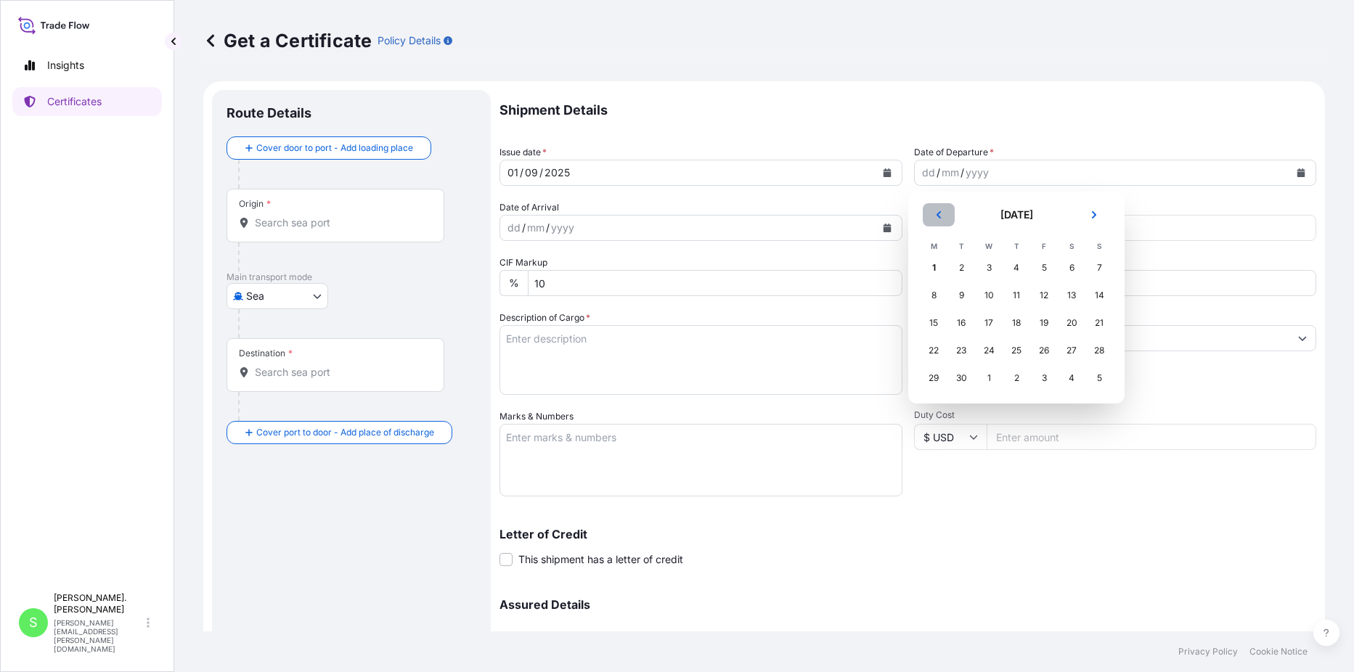
click at [942, 215] on icon "Previous" at bounding box center [938, 215] width 9 height 9
click at [1043, 378] on div "29" at bounding box center [1044, 378] width 26 height 26
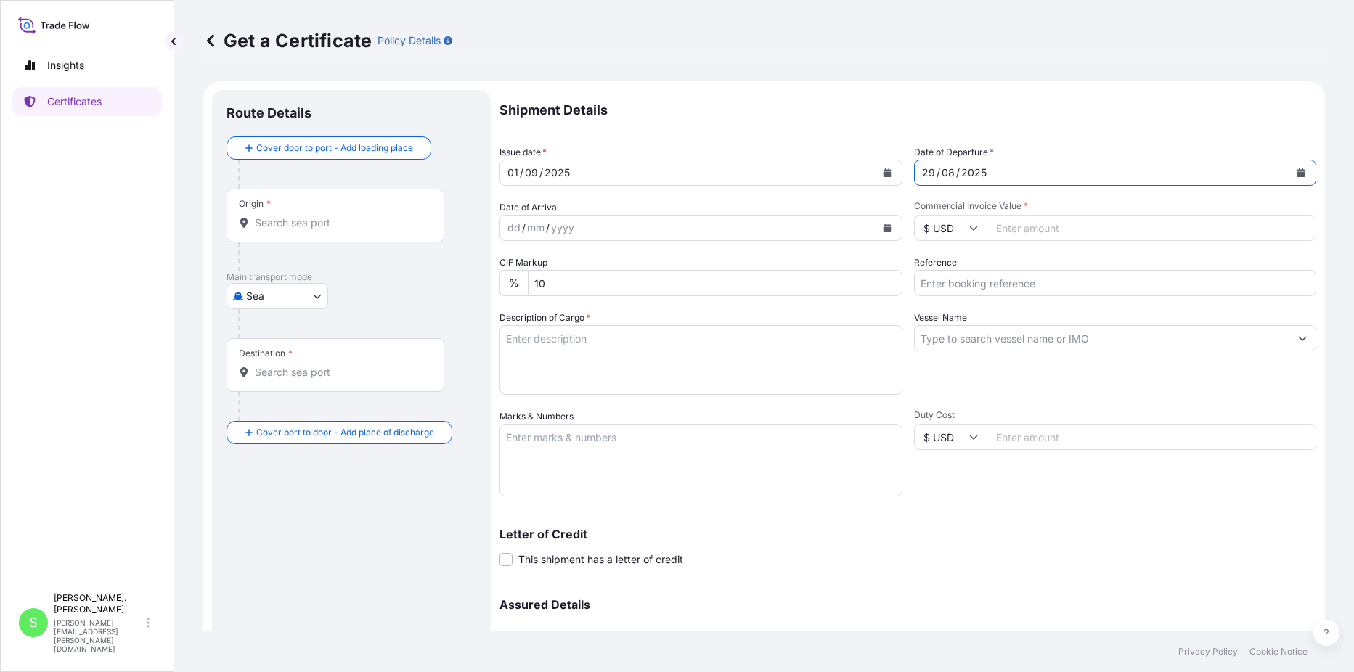
click at [970, 228] on icon at bounding box center [973, 229] width 8 height 4
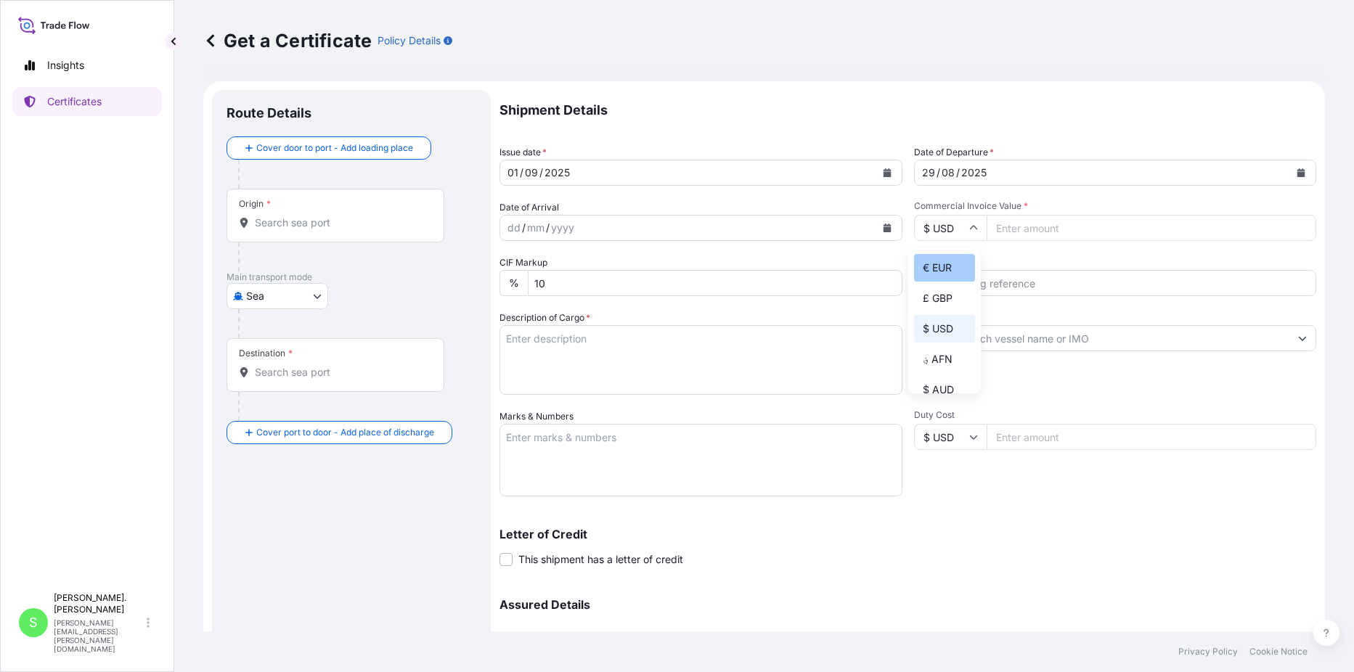
click at [934, 261] on div "€ EUR" at bounding box center [944, 268] width 61 height 28
type input "€ EUR"
click at [1035, 231] on input "Commercial Invoice Value *" at bounding box center [1152, 228] width 330 height 26
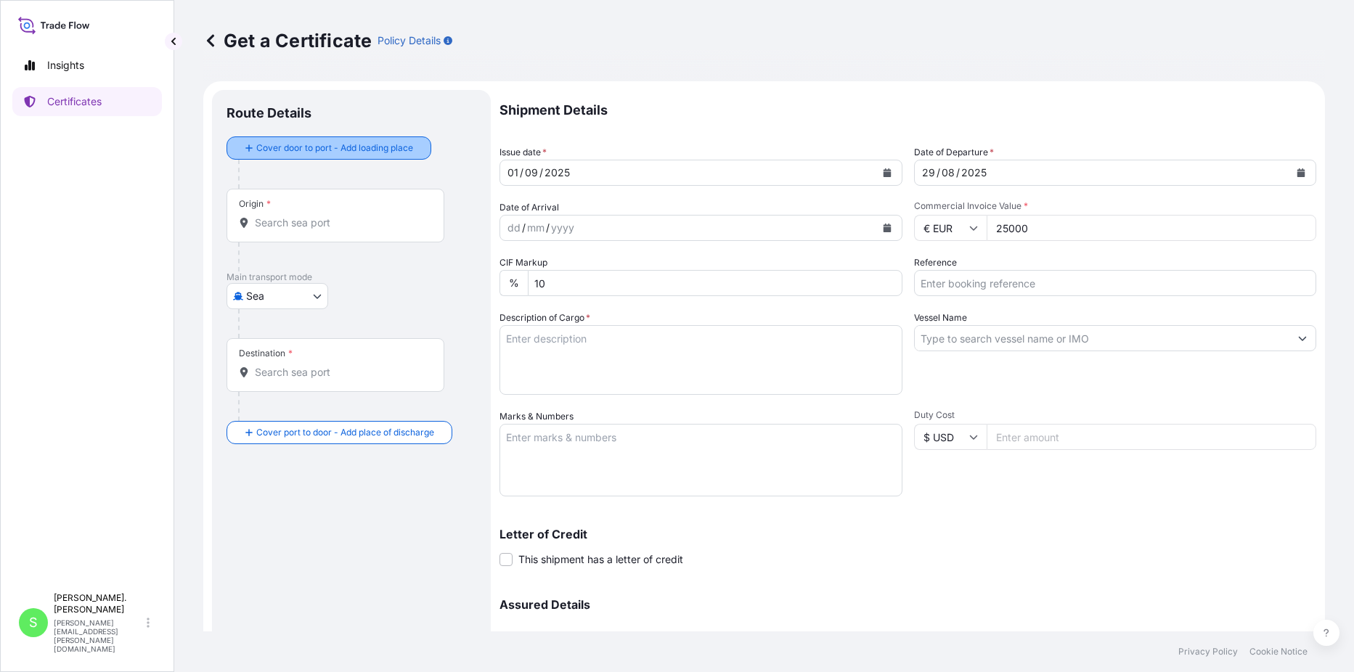
type input "25000"
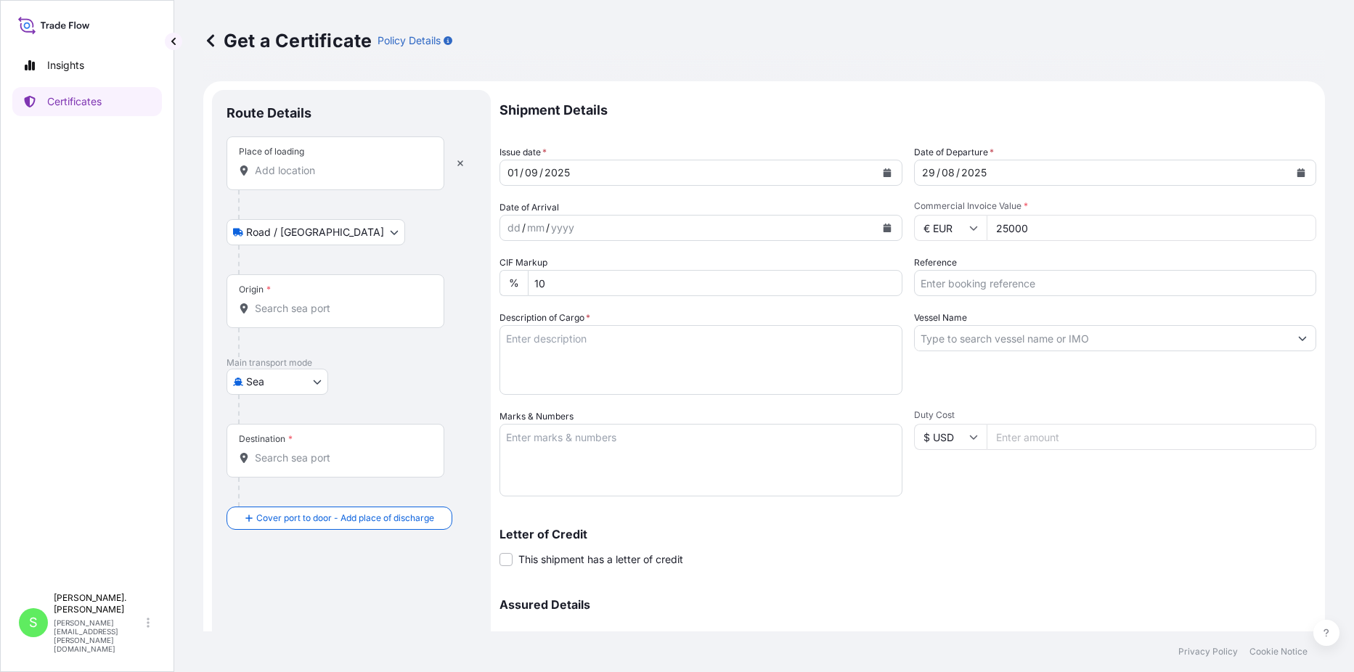
click at [310, 159] on div "Place of loading" at bounding box center [336, 164] width 218 height 54
click at [310, 163] on input "Place of loading" at bounding box center [340, 170] width 171 height 15
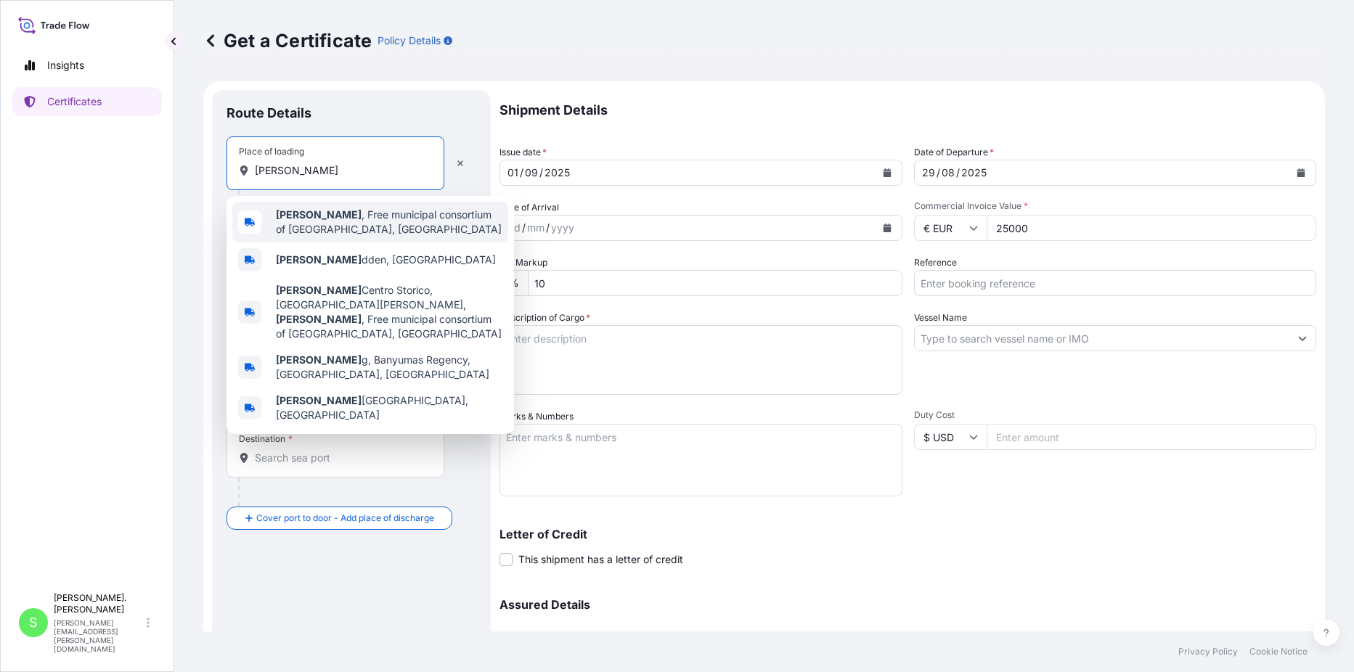
click at [323, 218] on span "[PERSON_NAME] , Free municipal consortium of [GEOGRAPHIC_DATA], [GEOGRAPHIC_DAT…" at bounding box center [389, 222] width 227 height 29
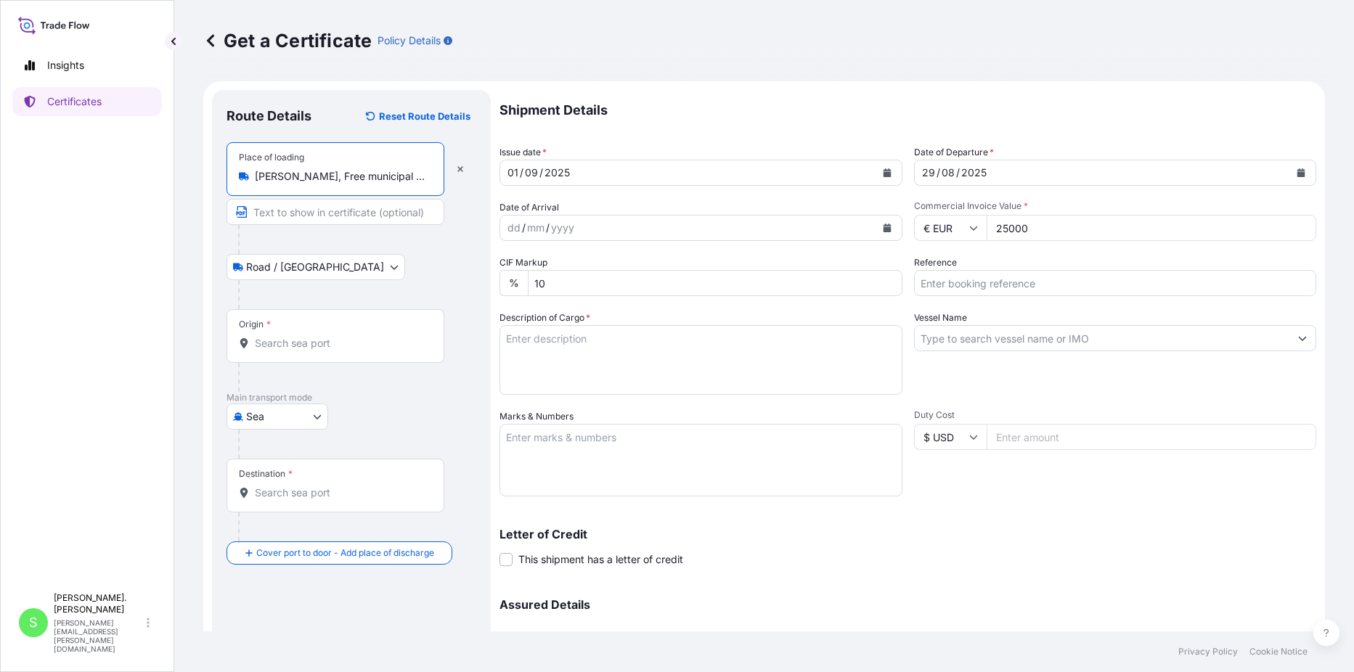
type input "[PERSON_NAME], Free municipal consortium of [GEOGRAPHIC_DATA], [GEOGRAPHIC_DATA]"
click at [321, 266] on body "0 options available. 5 options available. Insights Certificates S [PERSON_NAME]…" at bounding box center [677, 336] width 1354 height 672
click at [334, 330] on div "Origin *" at bounding box center [336, 336] width 218 height 54
click at [334, 336] on input "Origin *" at bounding box center [340, 343] width 171 height 15
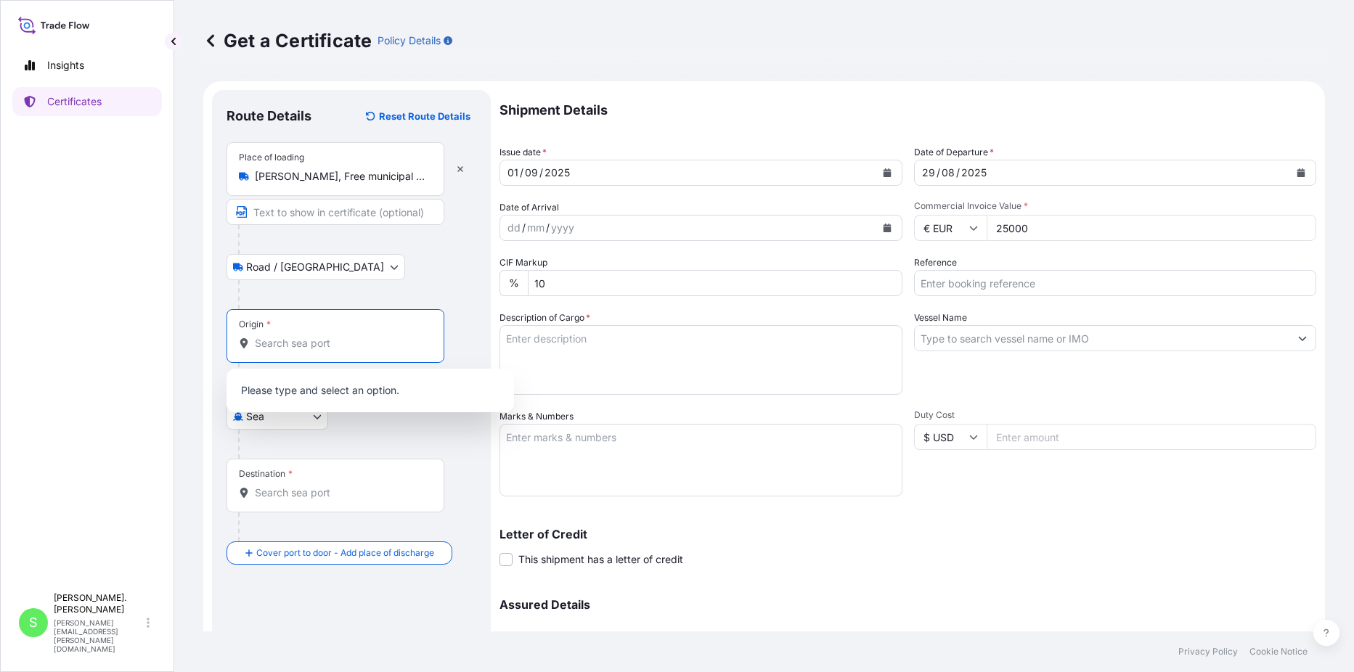
scroll to position [73, 0]
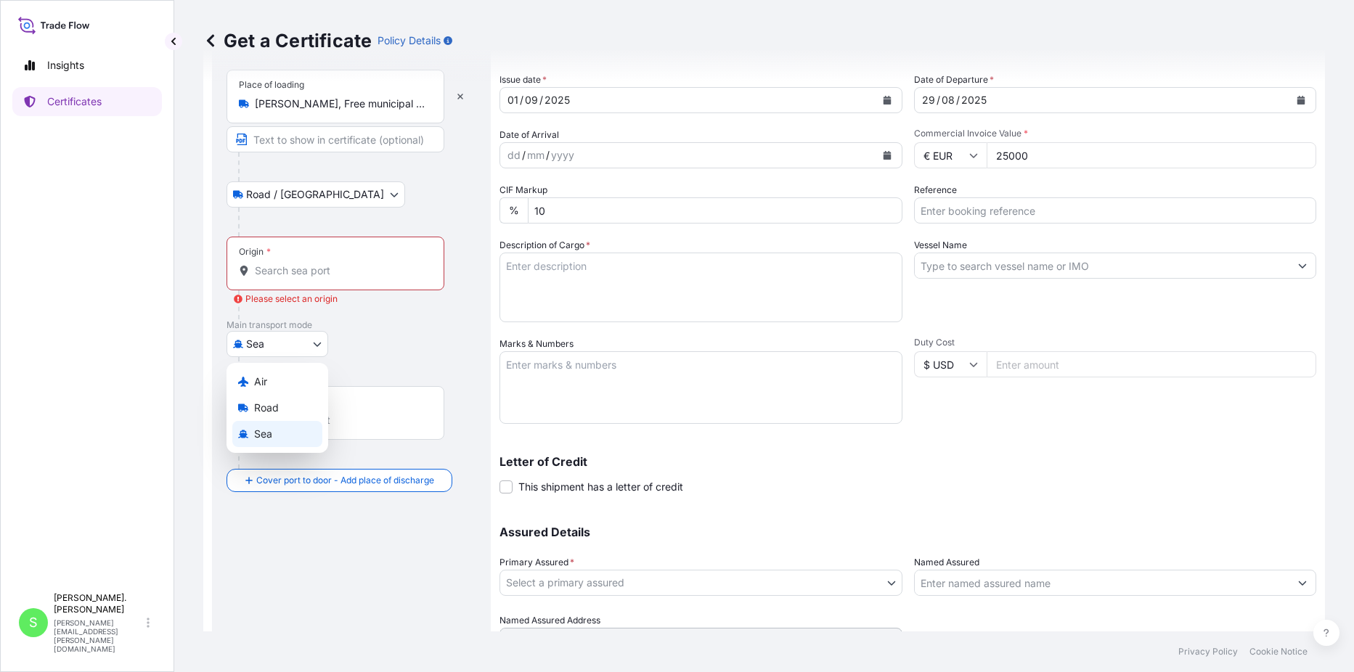
click at [319, 341] on body "0 options available. Insights Certificates S [PERSON_NAME]. Cianci [EMAIL_ADDRE…" at bounding box center [677, 336] width 1354 height 672
click at [264, 378] on span "Air" at bounding box center [260, 382] width 13 height 15
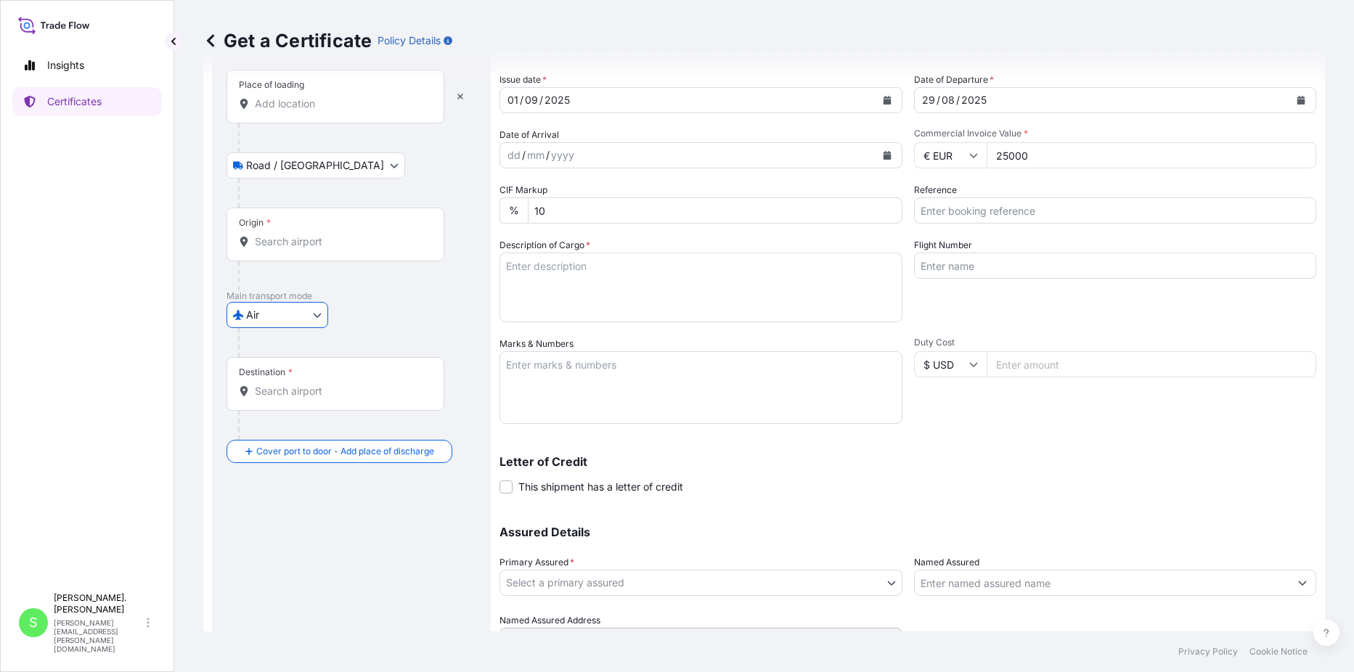
click at [303, 246] on input "Origin *" at bounding box center [340, 242] width 171 height 15
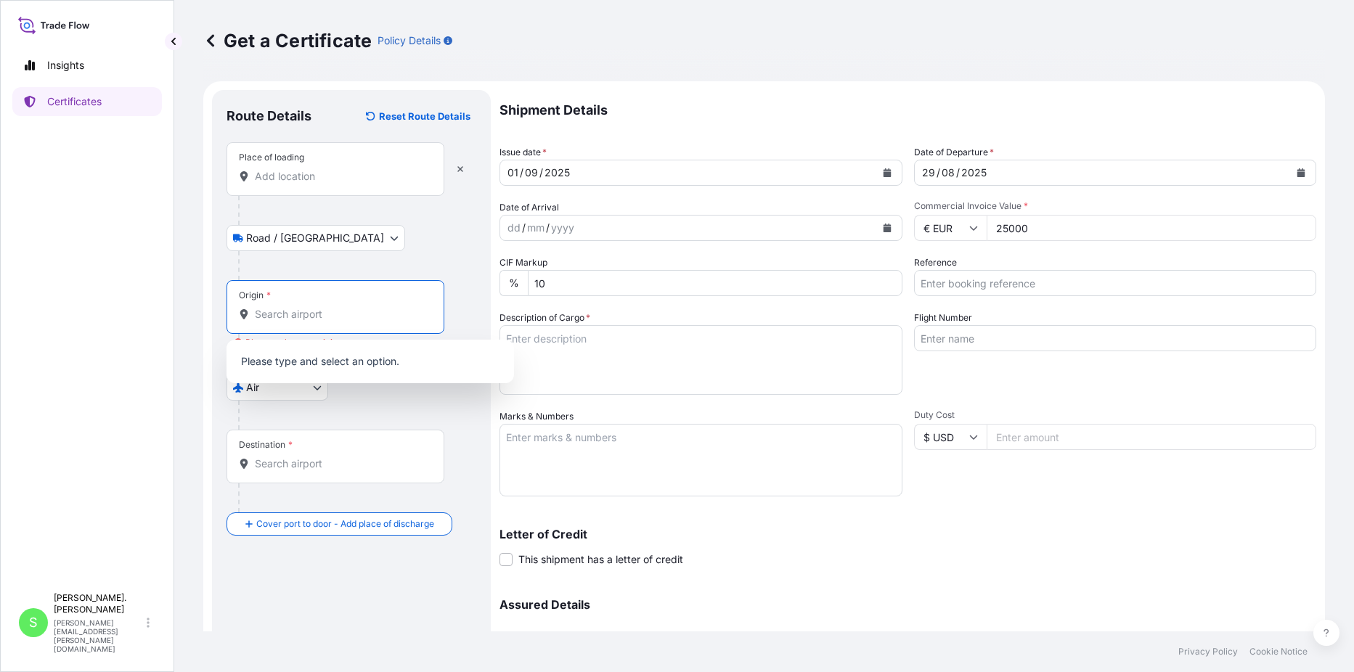
click at [292, 312] on input "Origin * Please select an origin" at bounding box center [340, 314] width 171 height 15
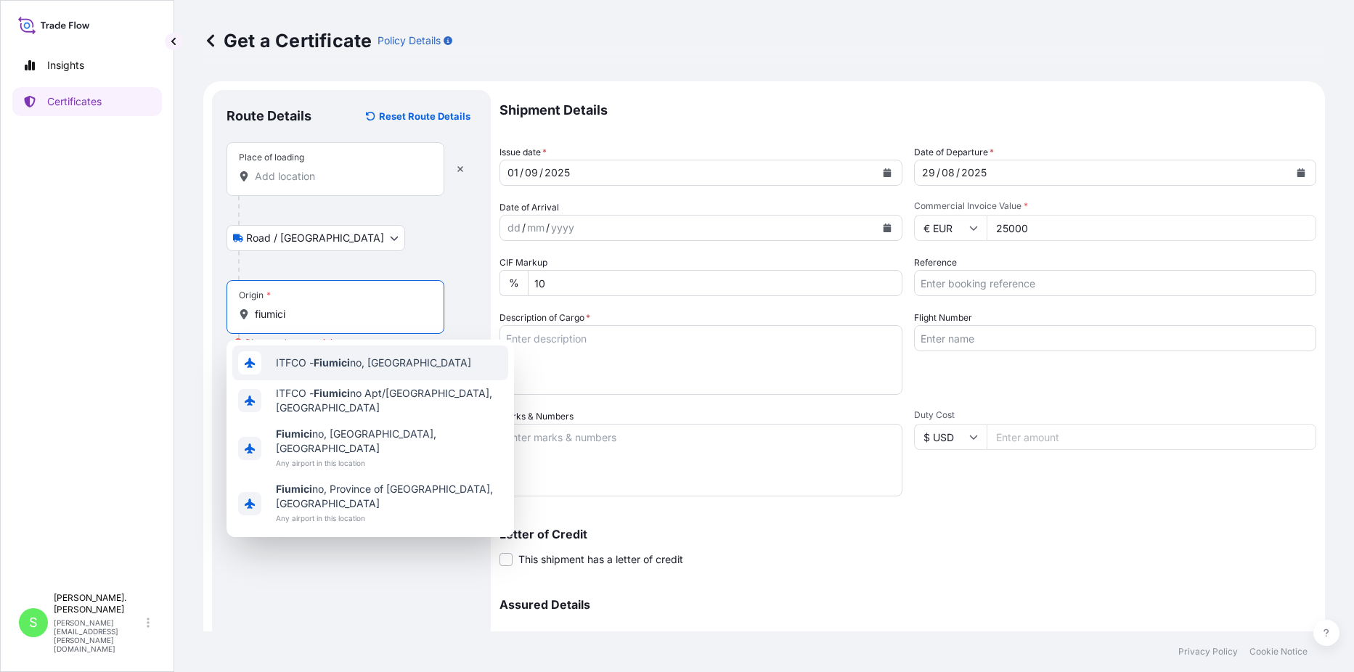
click at [359, 359] on span "ITFCO - Fiumici no, [GEOGRAPHIC_DATA]" at bounding box center [373, 363] width 195 height 15
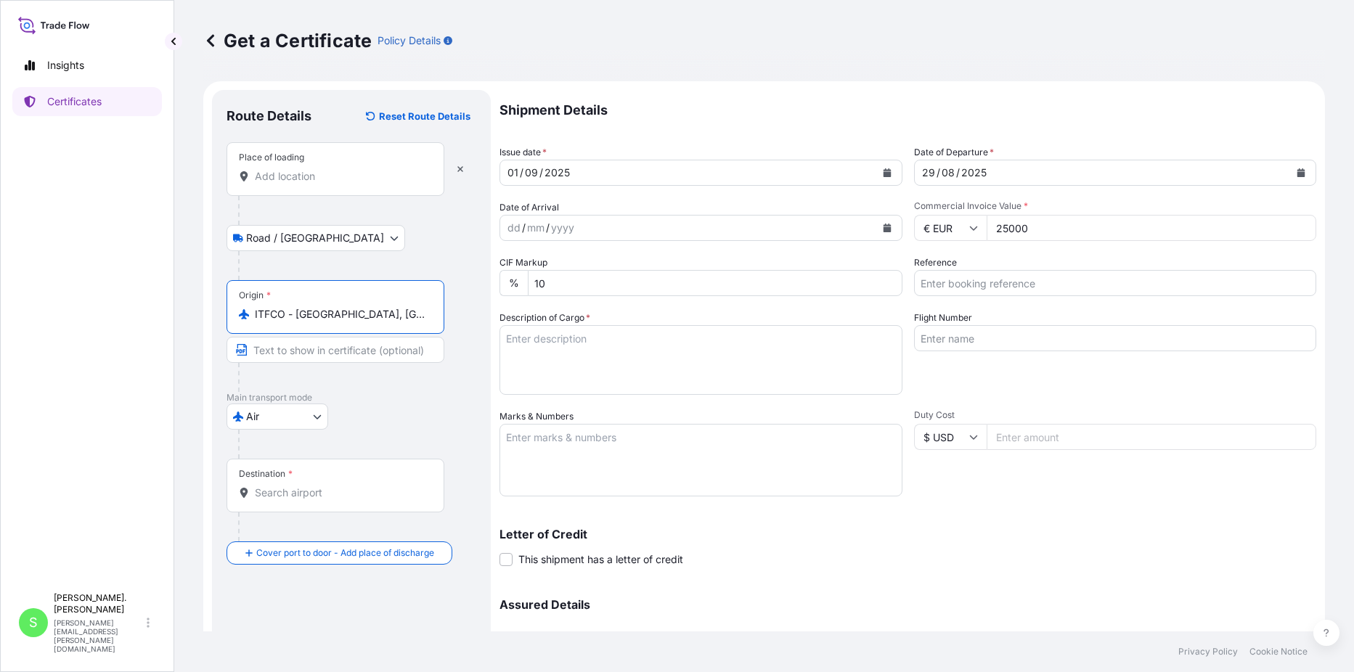
type input "ITFCO - [GEOGRAPHIC_DATA], [GEOGRAPHIC_DATA]"
click at [347, 477] on div "Destination *" at bounding box center [336, 486] width 218 height 54
click at [347, 486] on input "Destination *" at bounding box center [340, 493] width 171 height 15
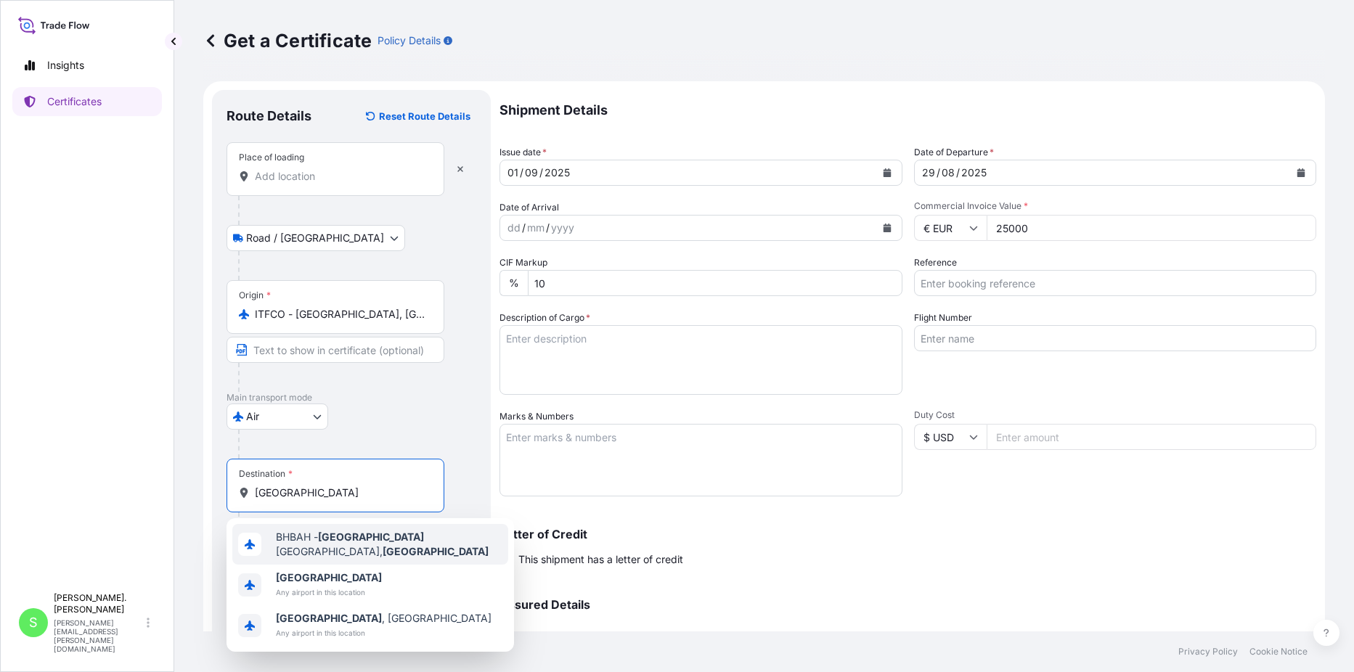
click at [380, 542] on span "BHBAH - [GEOGRAPHIC_DATA], [GEOGRAPHIC_DATA]" at bounding box center [389, 544] width 227 height 29
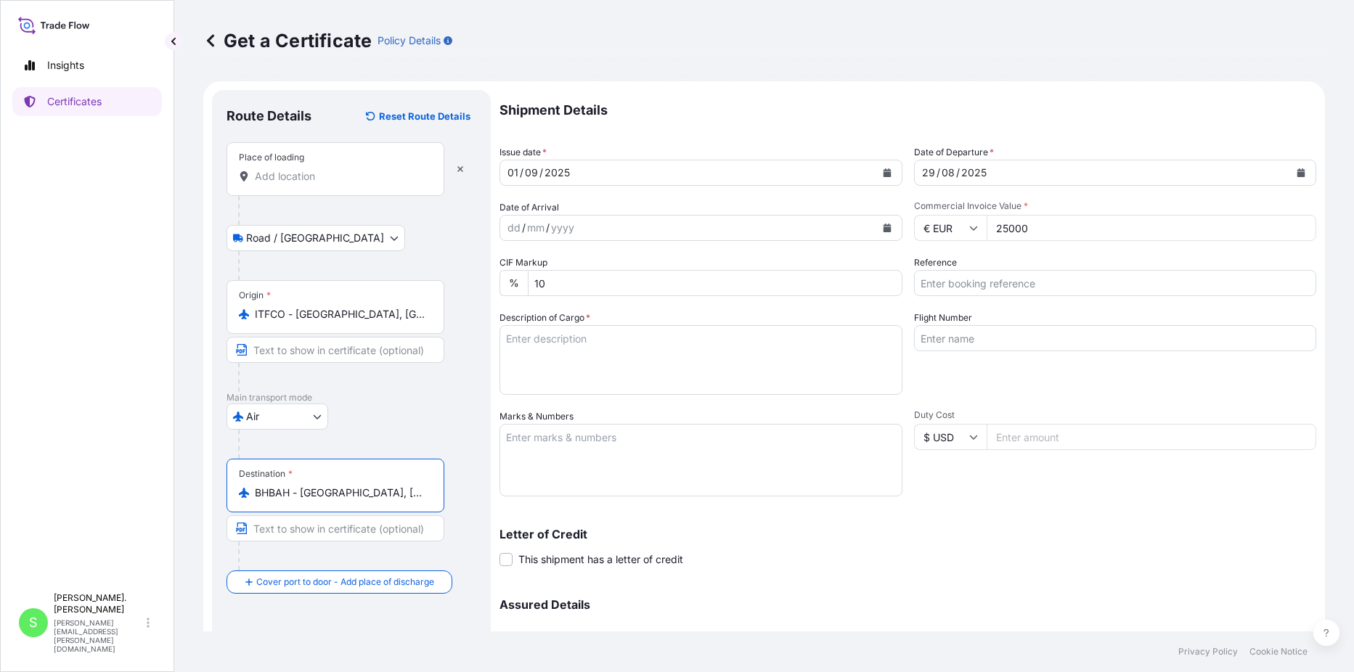
type input "BHBAH - [GEOGRAPHIC_DATA], [GEOGRAPHIC_DATA]"
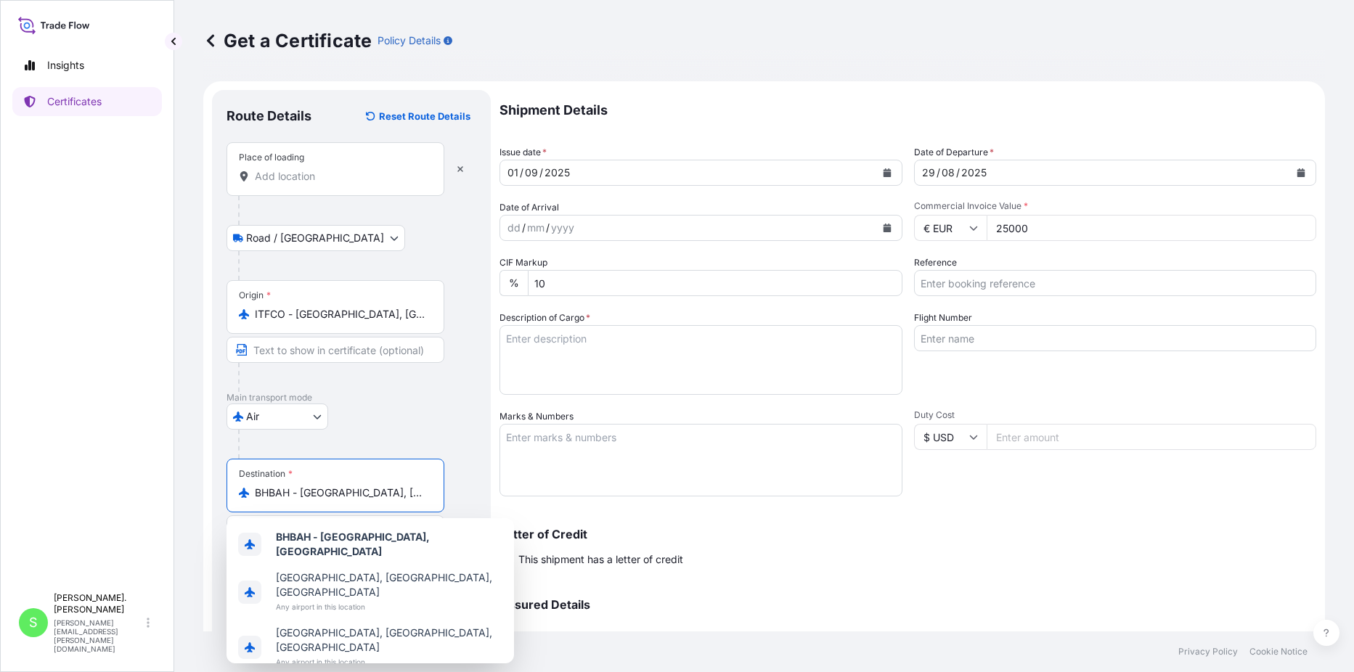
click at [401, 423] on div "[GEOGRAPHIC_DATA]" at bounding box center [352, 417] width 250 height 26
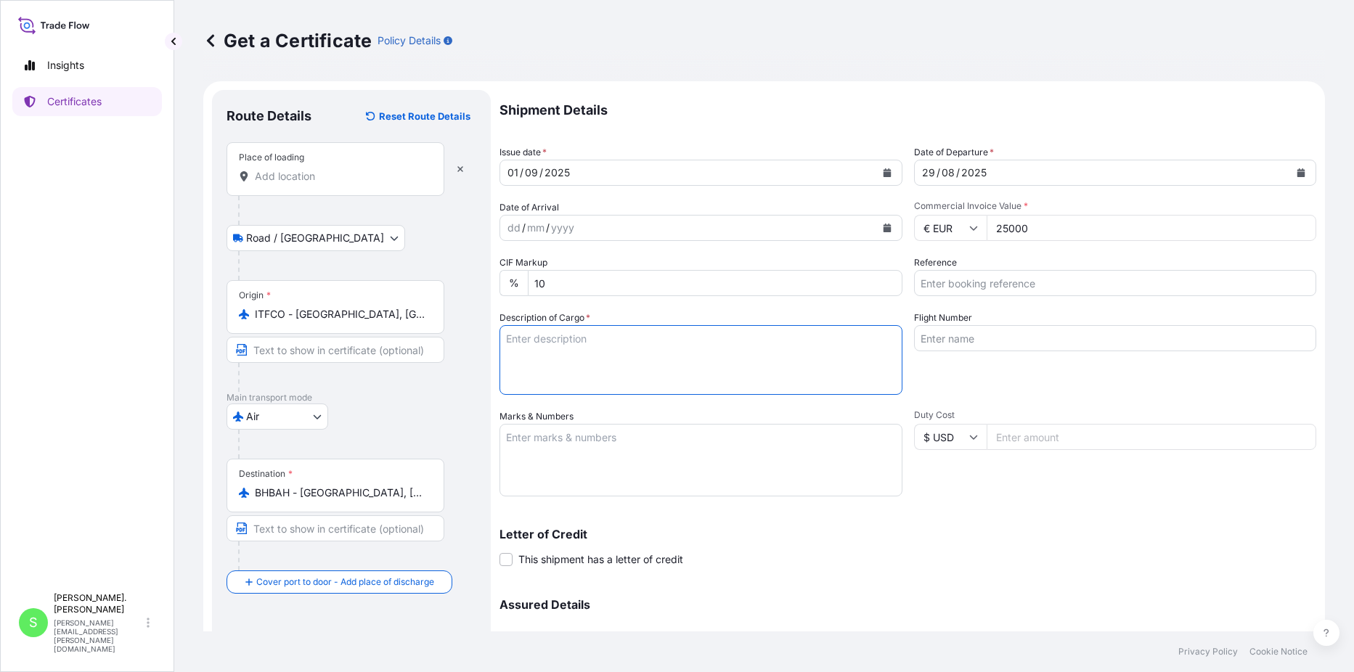
click at [565, 351] on textarea "Description of Cargo *" at bounding box center [701, 360] width 403 height 70
type textarea "40 BAGS ON 1 PLASTIC PALLET OF CESAGUM LA-200 LOCUST BEAN GUM"
click at [564, 434] on textarea "Marks & Numbers" at bounding box center [701, 460] width 403 height 73
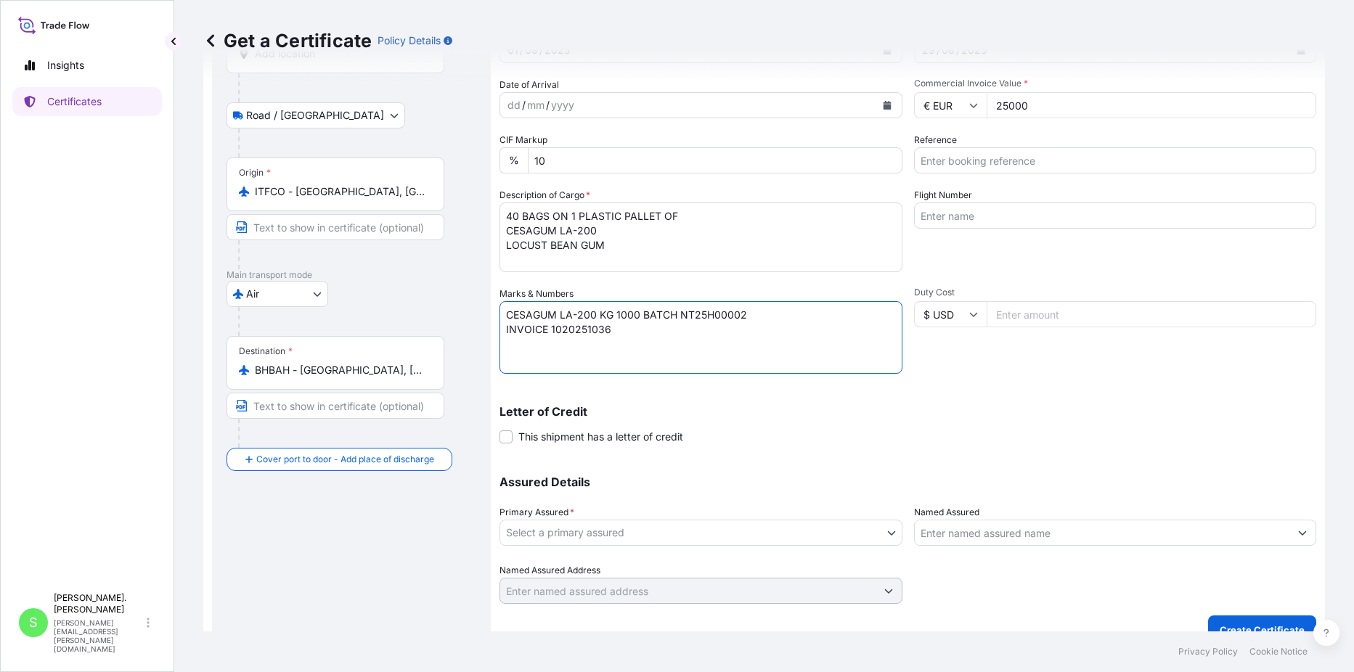
scroll to position [144, 0]
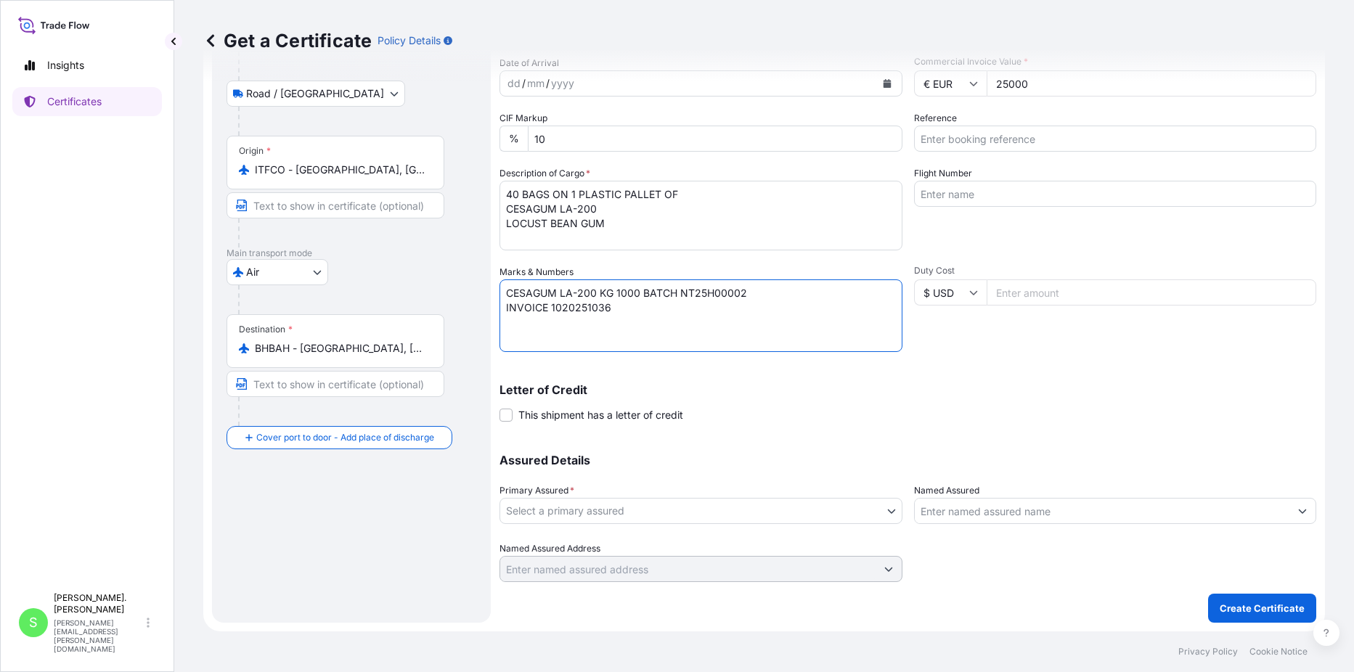
type textarea "CESAGUM LA-200 KG 1000 BATCH NT25H00002 INVOICE 1020251036"
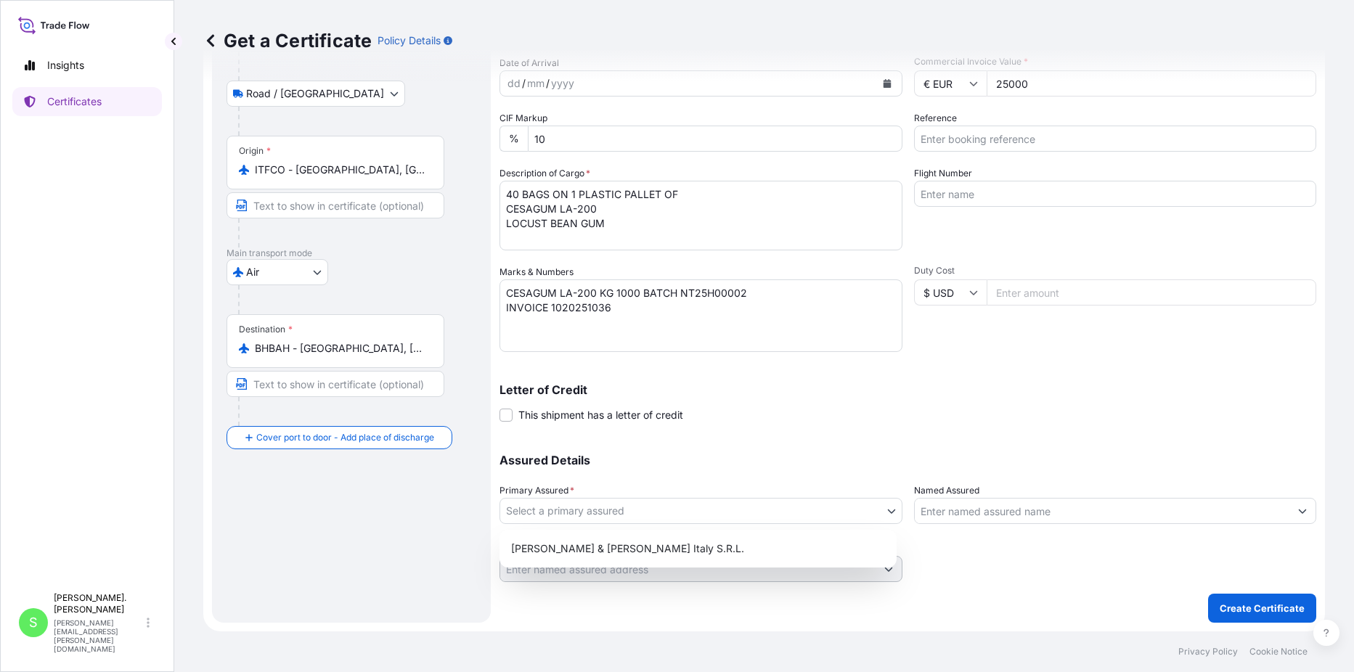
click at [590, 508] on body "Insights Certificates S [PERSON_NAME]. Cianci [EMAIL_ADDRESS][PERSON_NAME][DOMA…" at bounding box center [677, 336] width 1354 height 672
click at [599, 553] on div "[PERSON_NAME] & [PERSON_NAME] Italy S.R.L." at bounding box center [698, 549] width 386 height 26
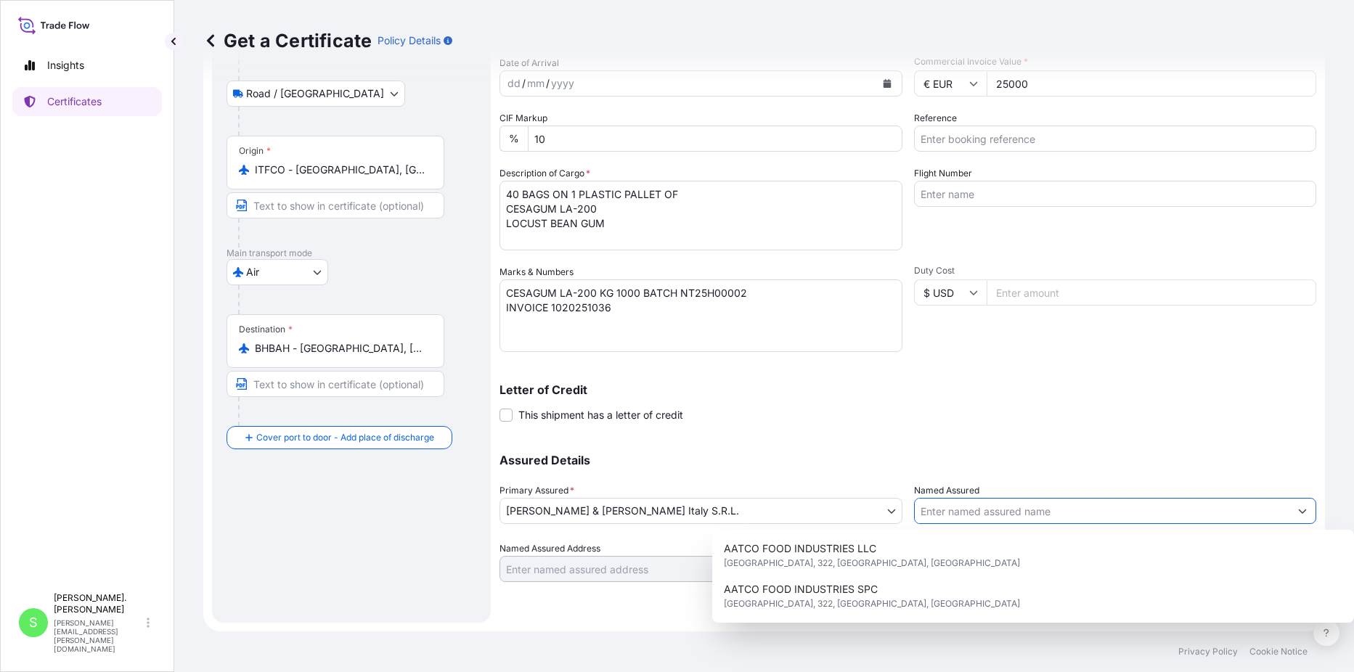
click at [958, 507] on input "Named Assured" at bounding box center [1102, 511] width 375 height 26
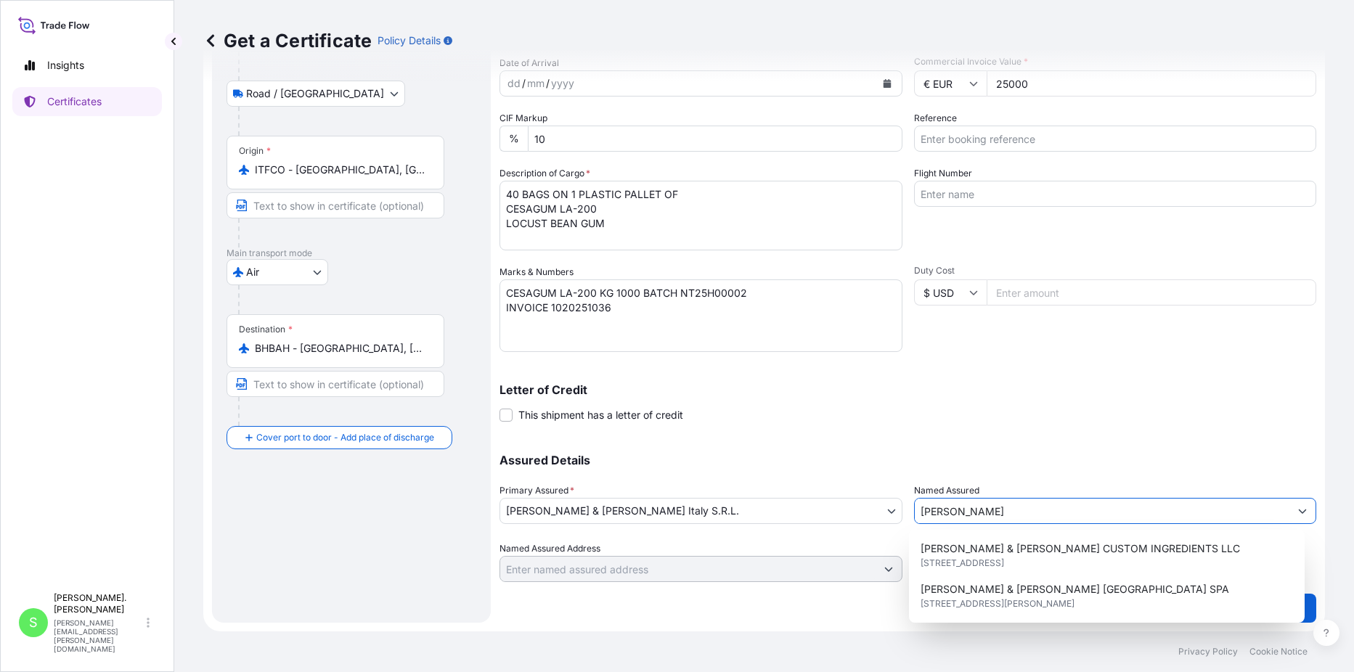
scroll to position [232, 0]
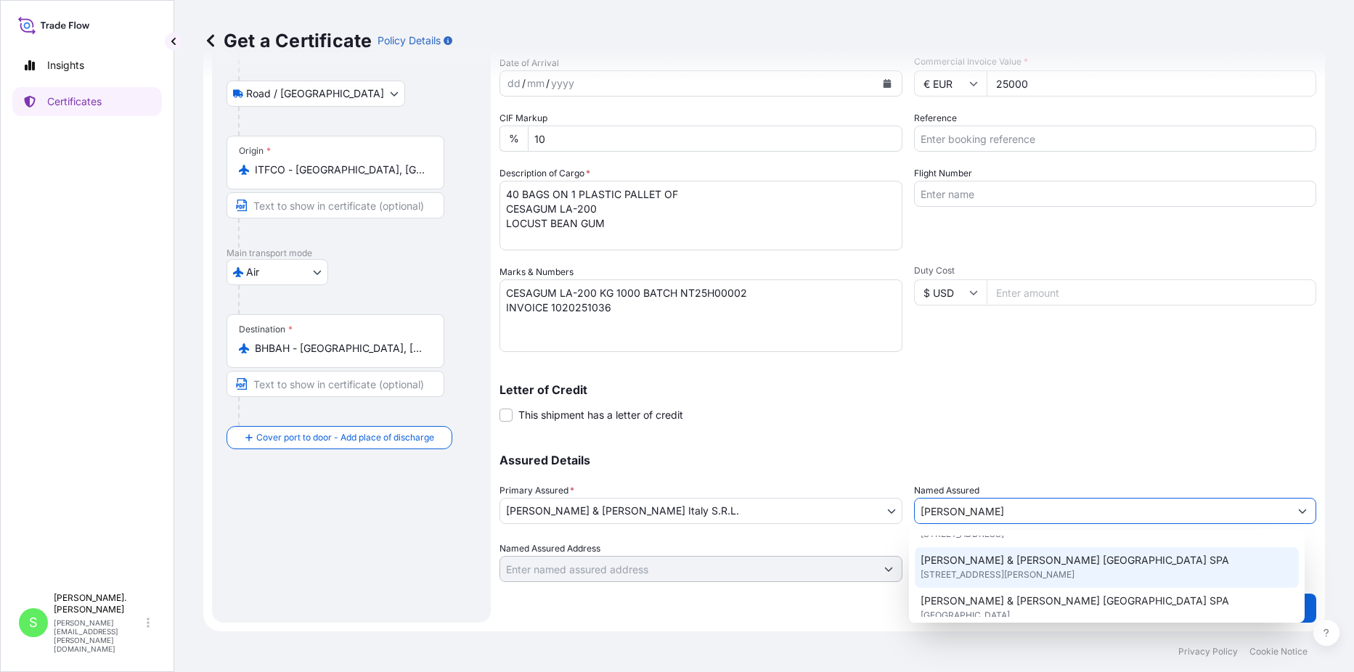
click at [1061, 582] on span "[STREET_ADDRESS][PERSON_NAME]" at bounding box center [998, 575] width 154 height 15
type input "[PERSON_NAME] & [PERSON_NAME] [GEOGRAPHIC_DATA] SPA"
type input "[STREET_ADDRESS][PERSON_NAME]"
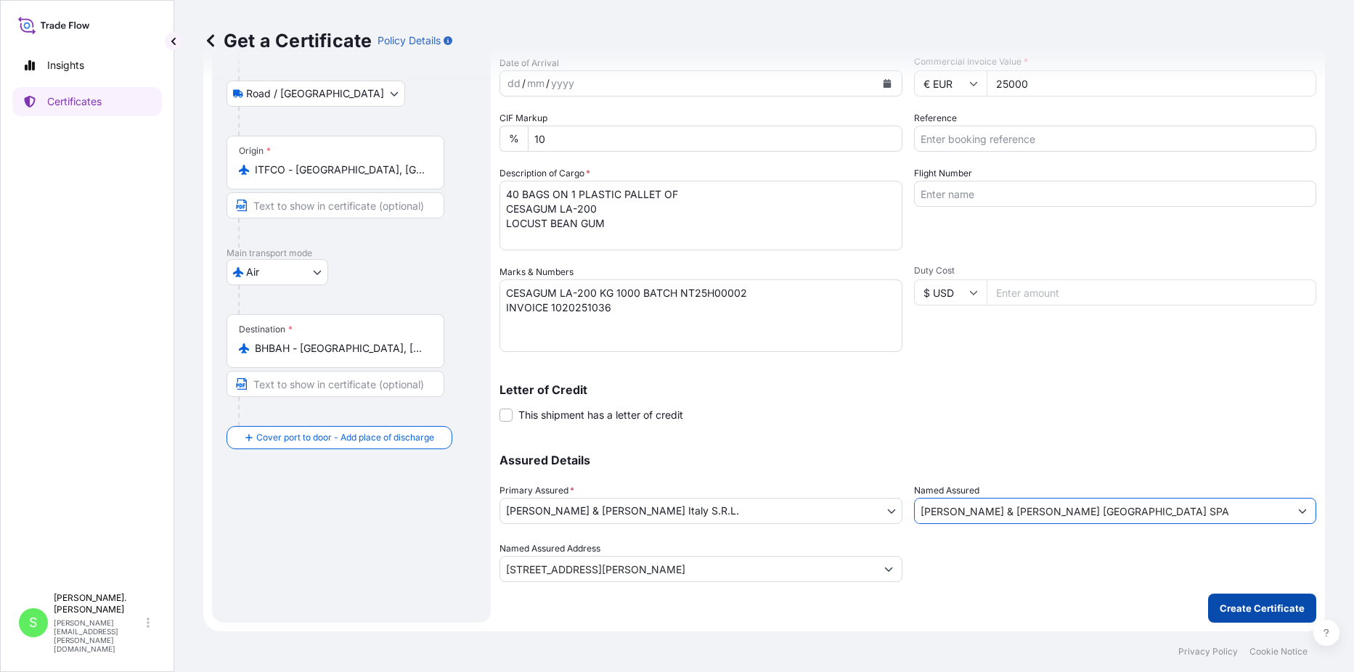
type input "[PERSON_NAME] & [PERSON_NAME] [GEOGRAPHIC_DATA] SPA"
click at [1250, 603] on p "Create Certificate" at bounding box center [1262, 608] width 85 height 15
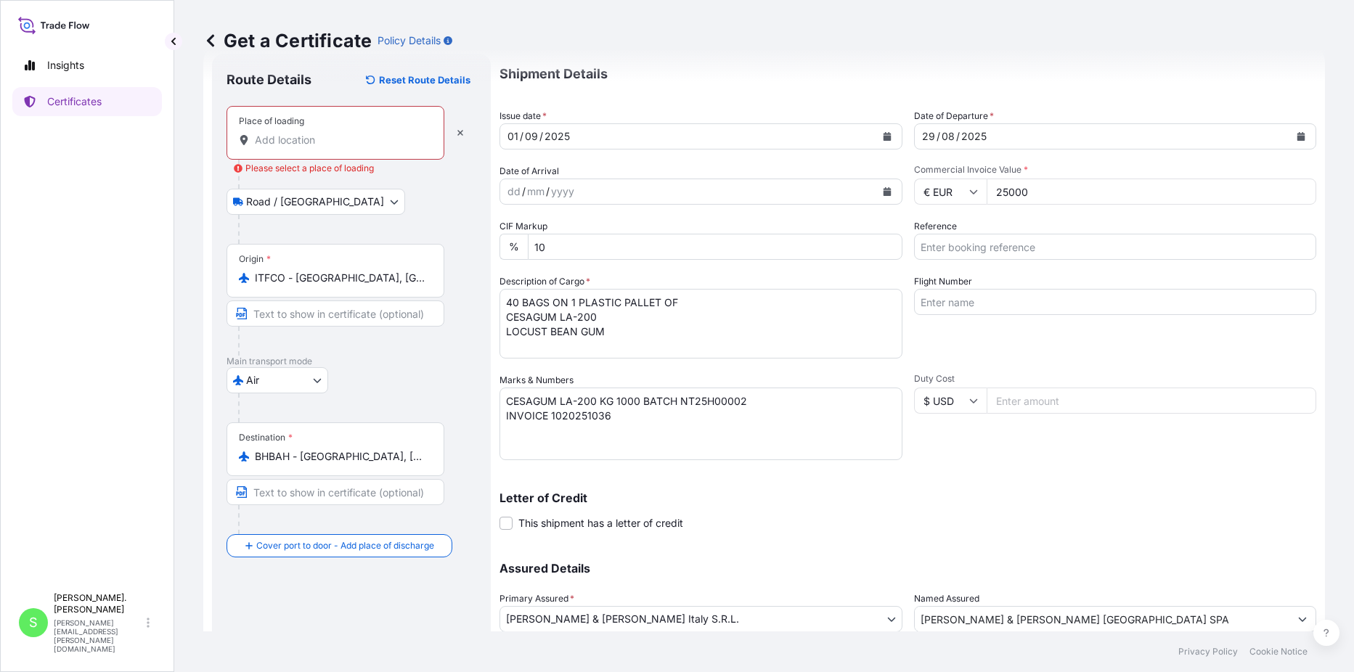
scroll to position [0, 0]
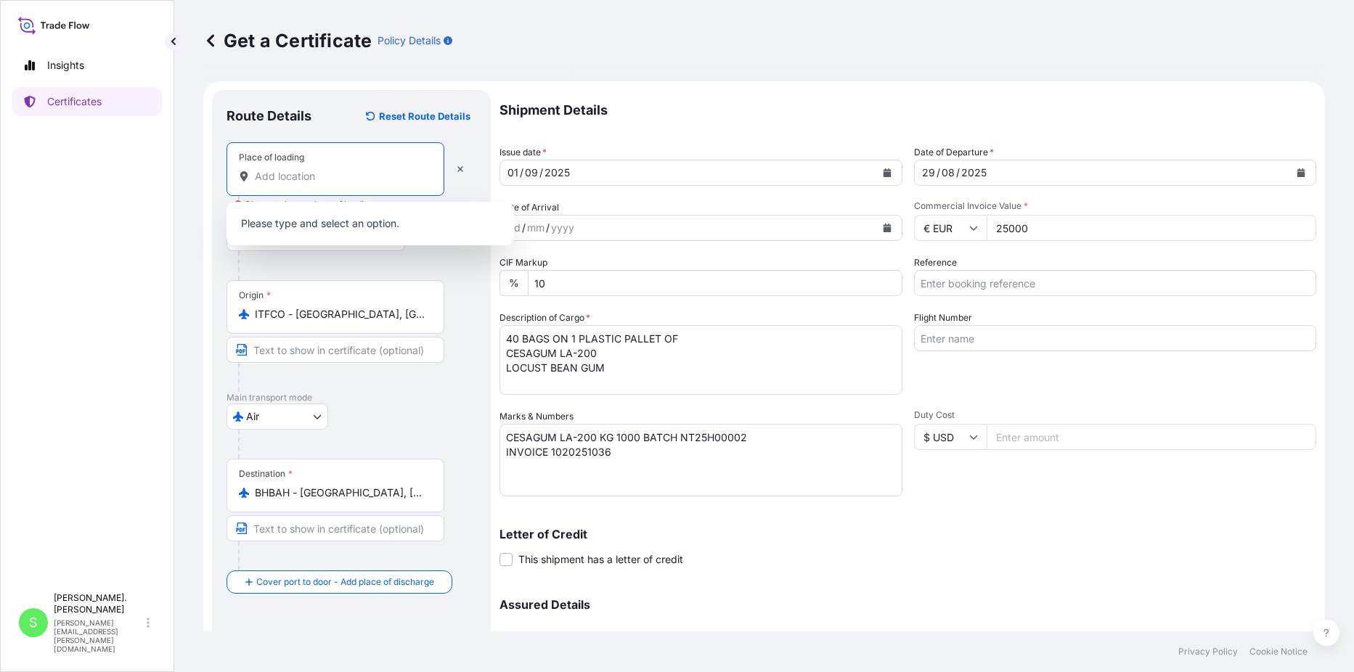
click at [334, 176] on input "Place of loading Please select a place of loading" at bounding box center [340, 176] width 171 height 15
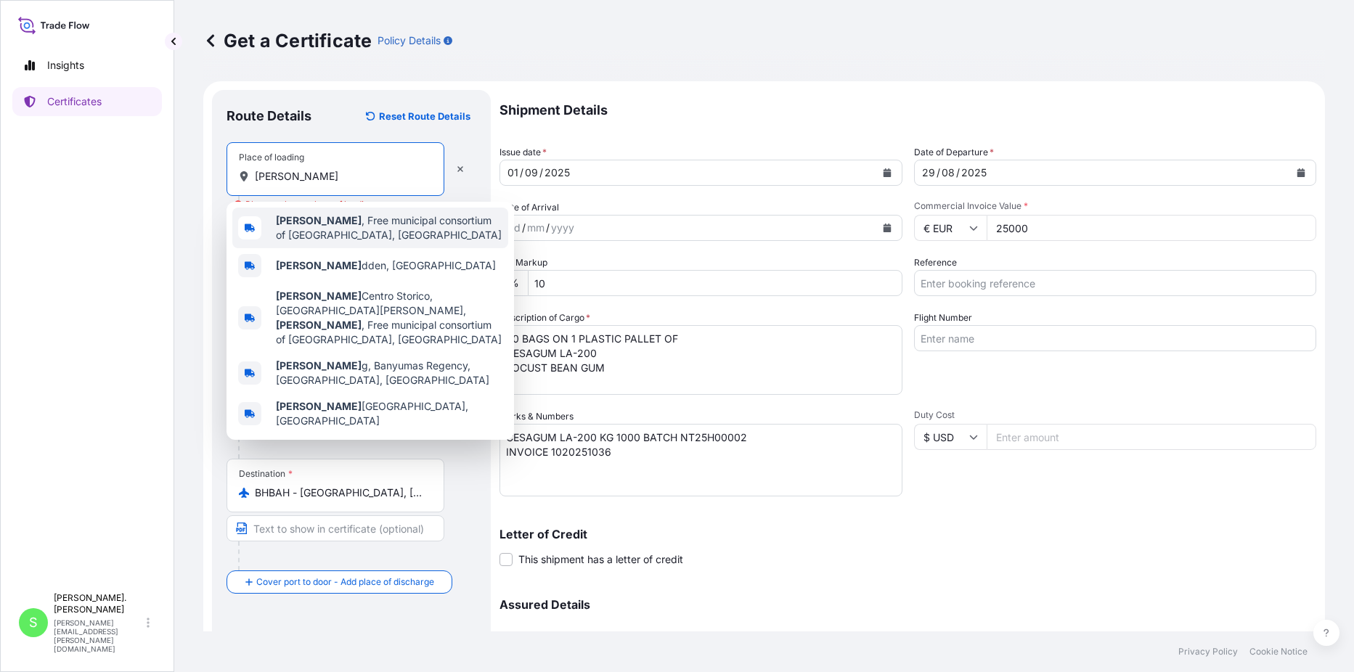
click at [360, 234] on span "[PERSON_NAME] , Free municipal consortium of [GEOGRAPHIC_DATA], [GEOGRAPHIC_DAT…" at bounding box center [389, 227] width 227 height 29
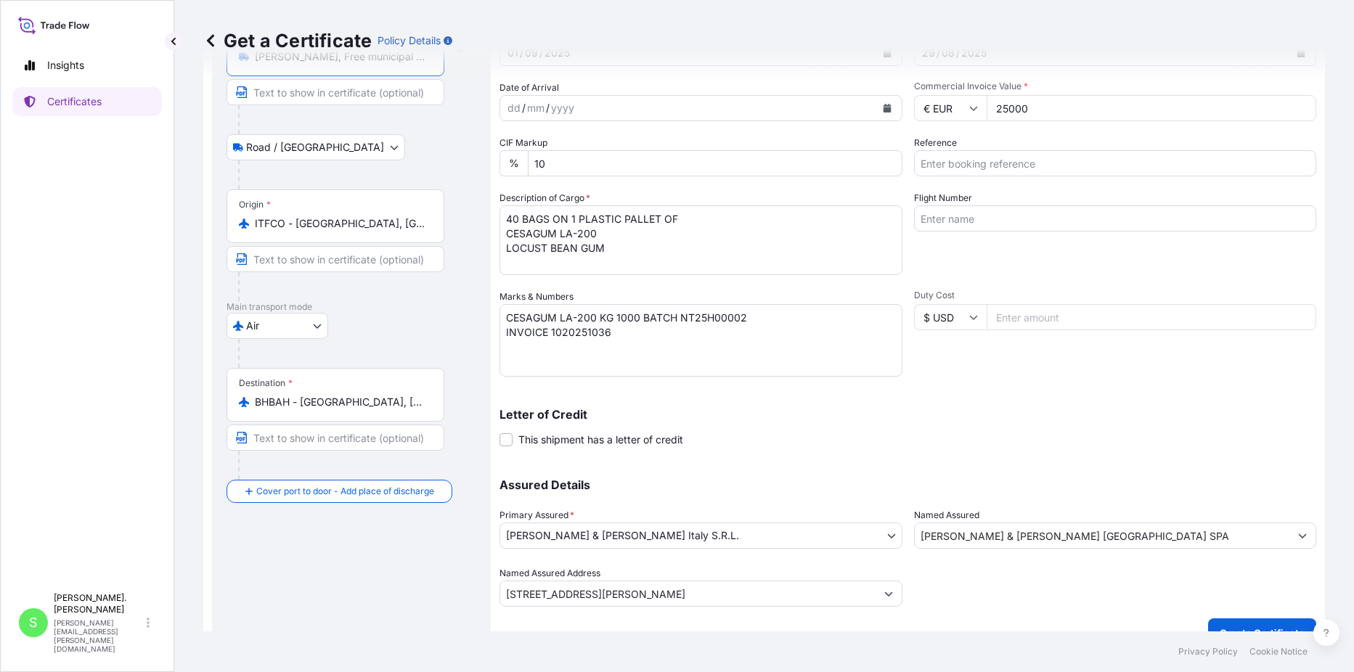
scroll to position [144, 0]
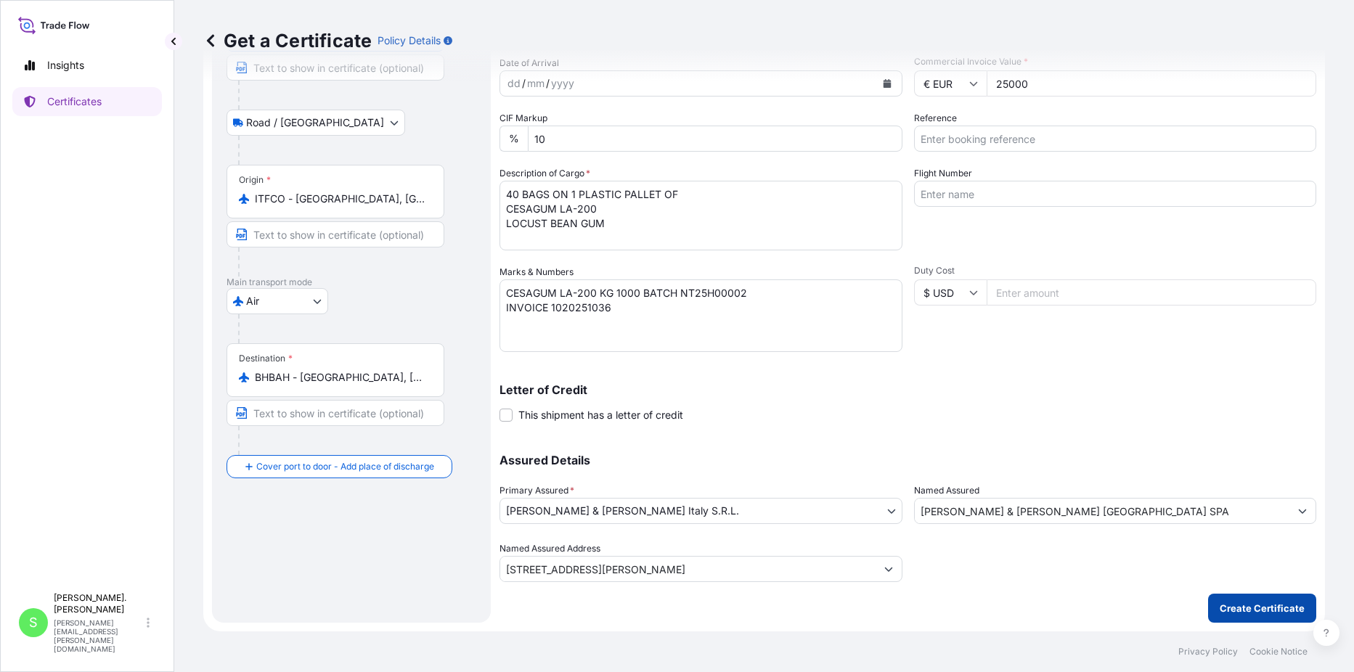
type input "[PERSON_NAME], Free municipal consortium of [GEOGRAPHIC_DATA], [GEOGRAPHIC_DATA]"
click at [1231, 608] on p "Create Certificate" at bounding box center [1262, 608] width 85 height 15
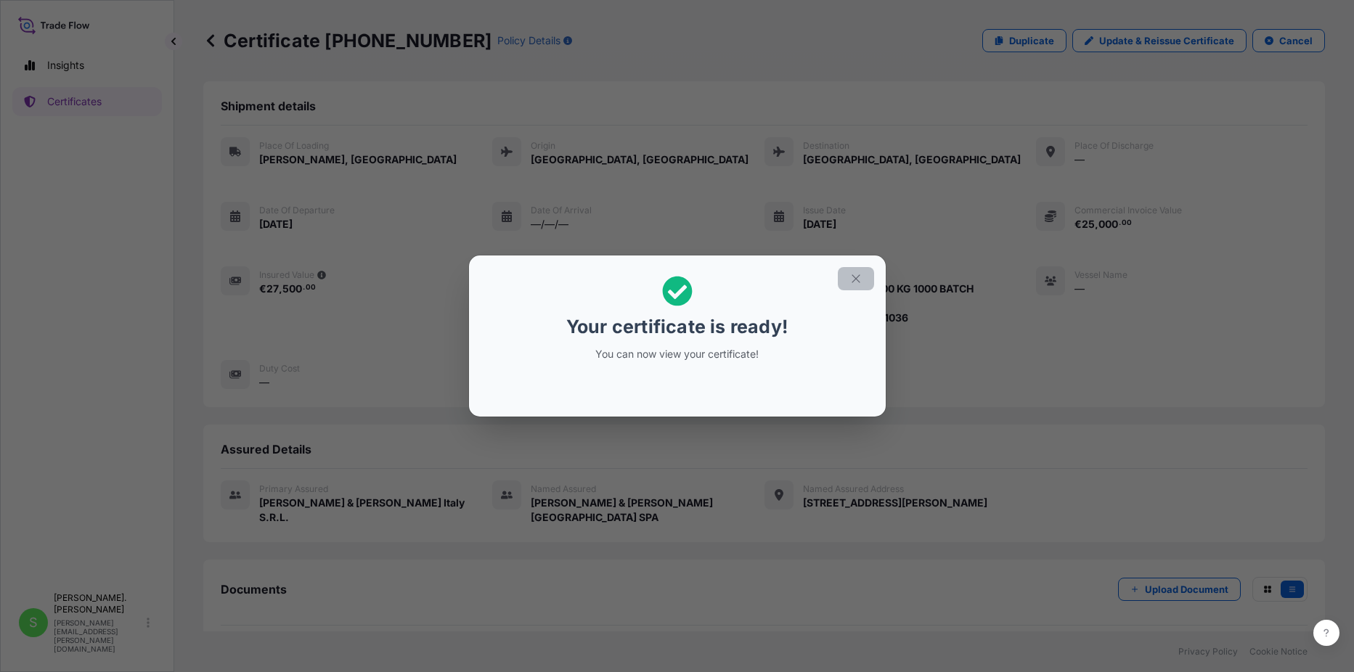
click at [855, 277] on icon "button" at bounding box center [856, 278] width 13 height 13
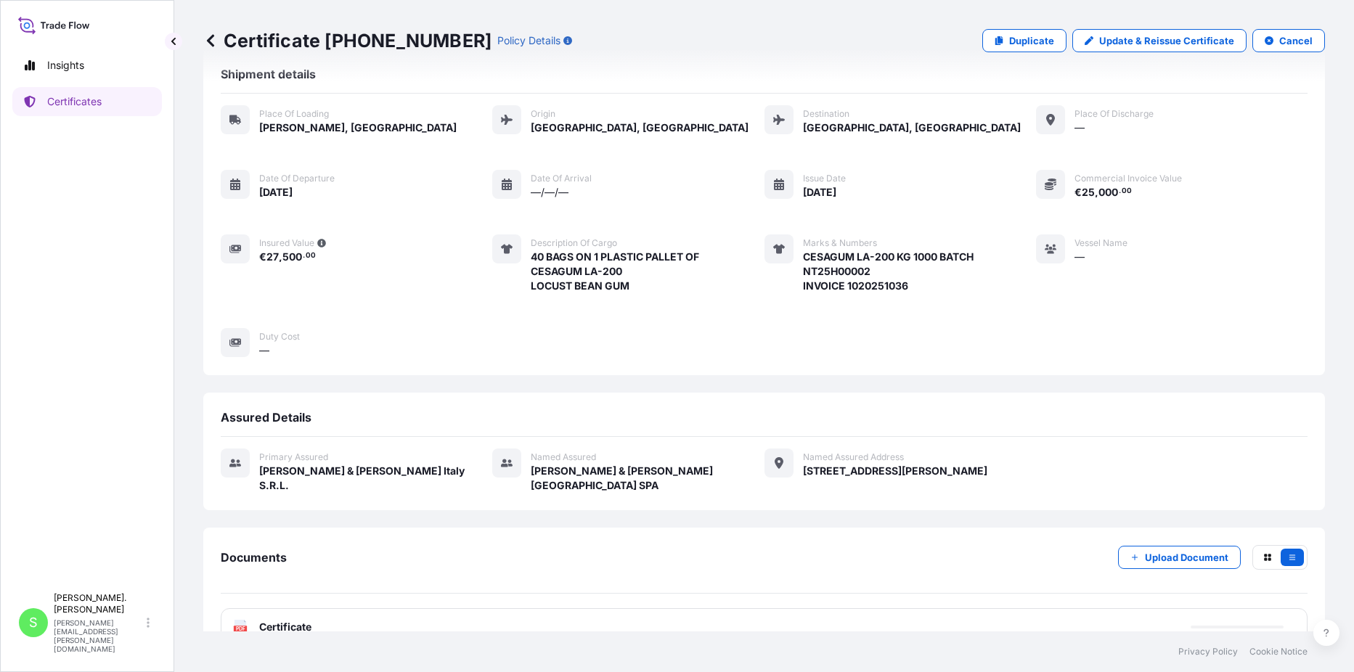
scroll to position [49, 0]
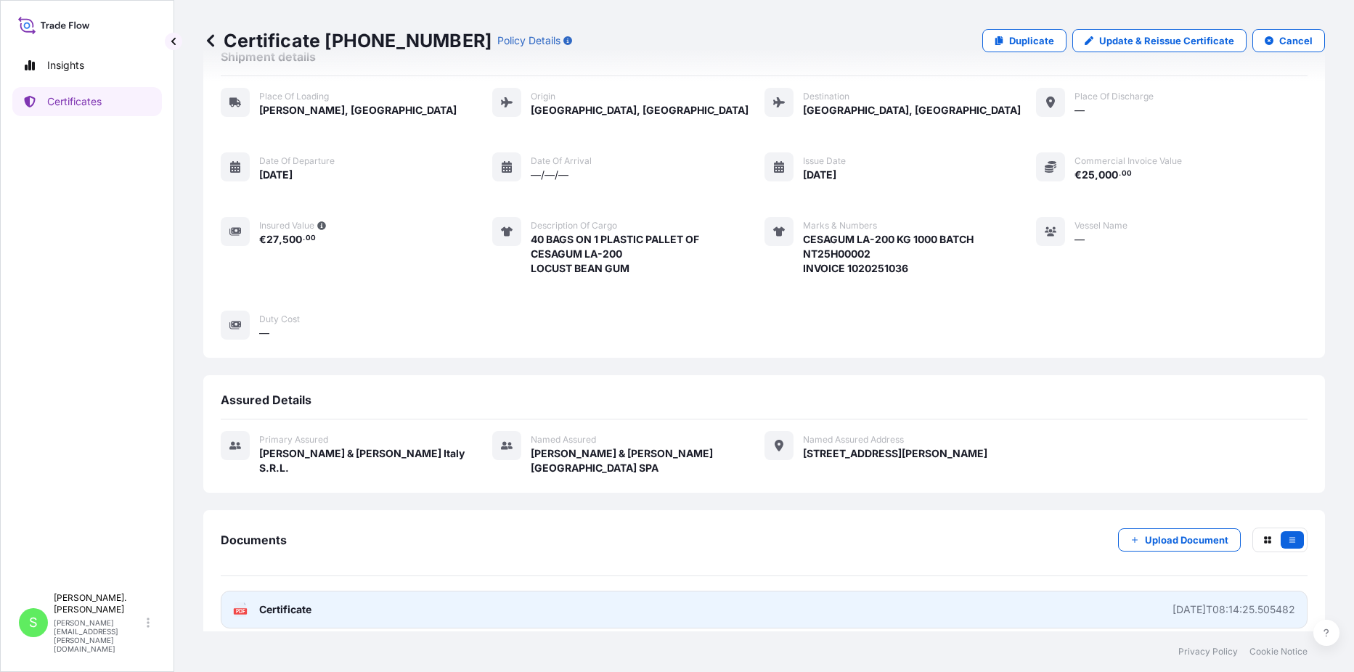
click at [263, 603] on span "Certificate" at bounding box center [285, 610] width 52 height 15
